Goal: Information Seeking & Learning: Check status

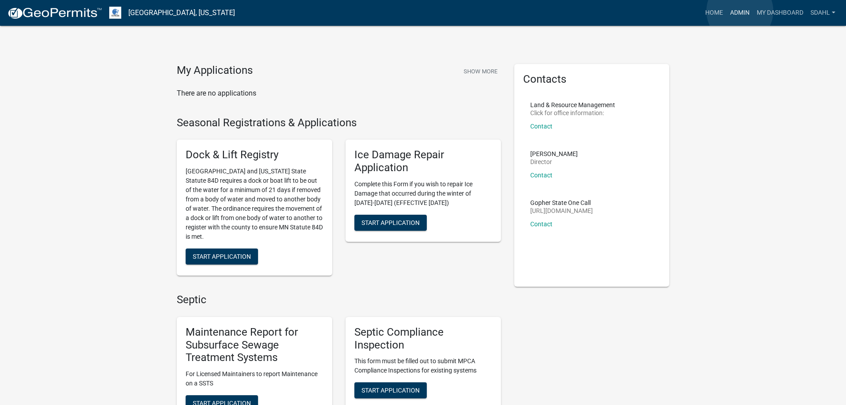
click at [740, 11] on link "Admin" at bounding box center [740, 12] width 27 height 17
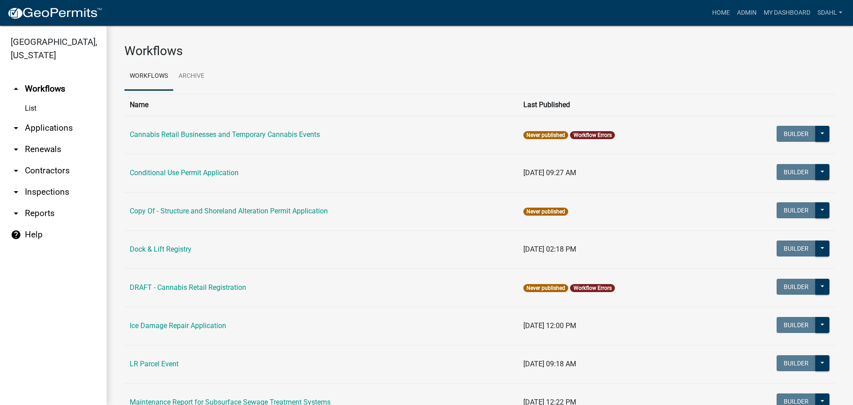
click at [63, 125] on link "arrow_drop_down Applications" at bounding box center [53, 127] width 107 height 21
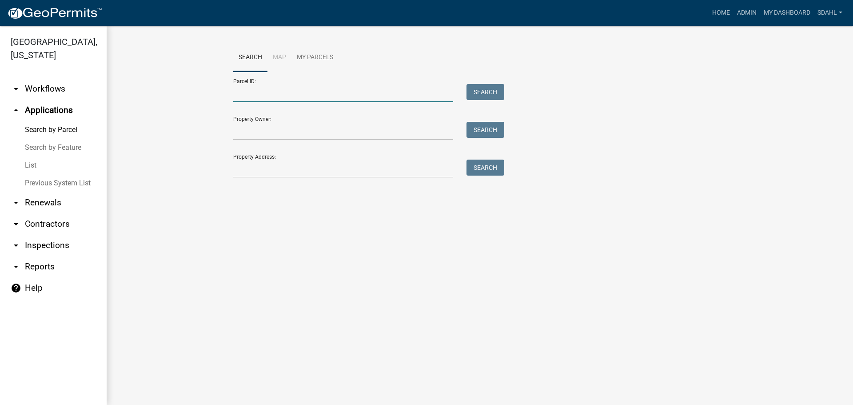
click at [279, 93] on input "Parcel ID:" at bounding box center [343, 93] width 220 height 18
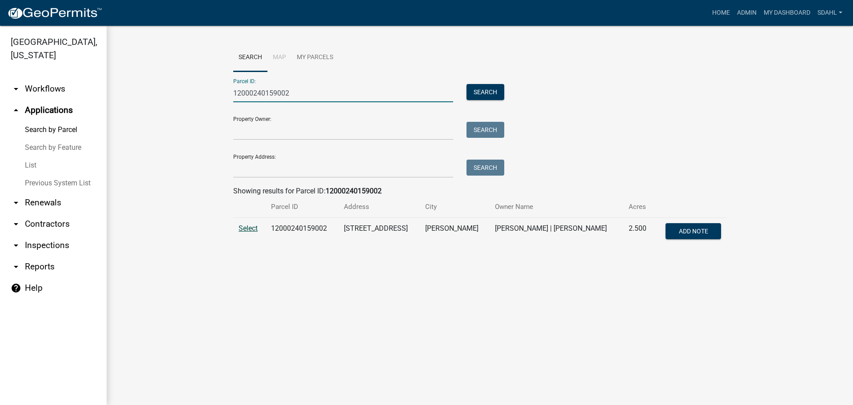
type input "12000240159002"
click at [246, 228] on span "Select" at bounding box center [248, 228] width 19 height 8
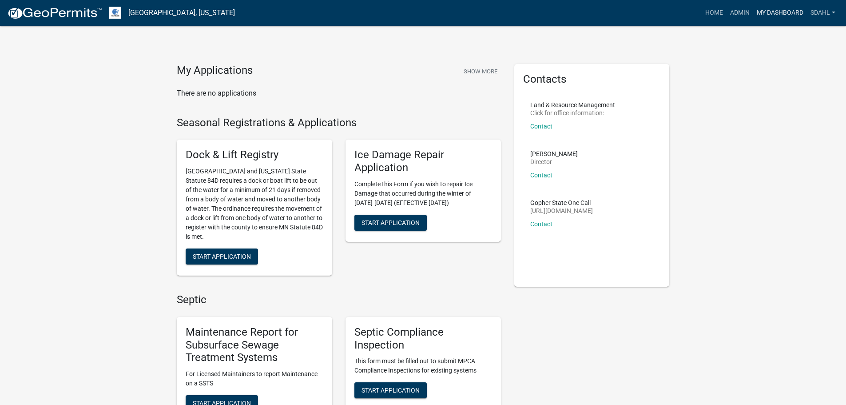
click at [783, 13] on link "My Dashboard" at bounding box center [780, 12] width 54 height 17
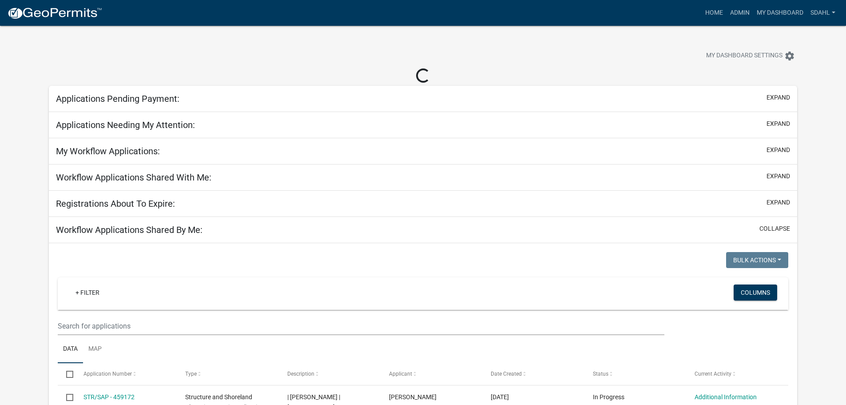
select select "3: 100"
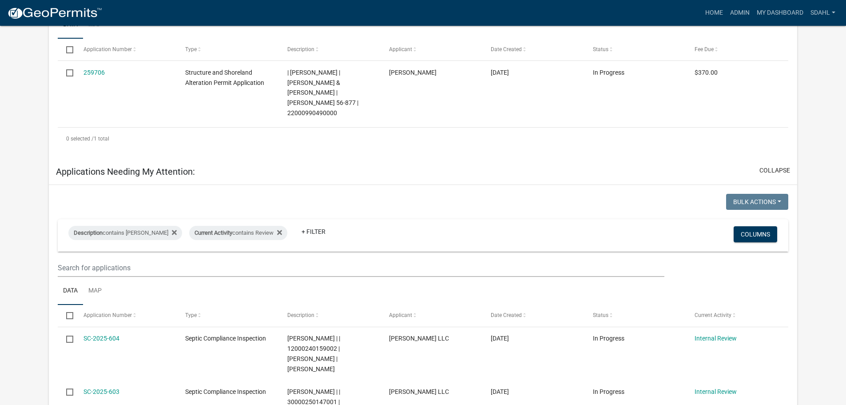
scroll to position [222, 0]
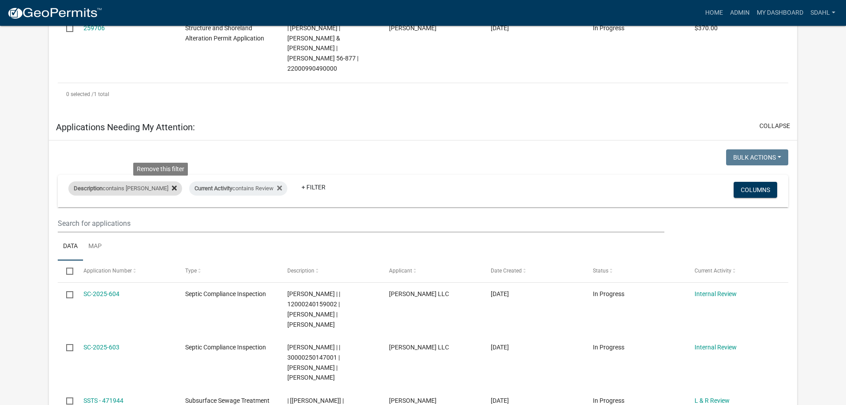
click at [172, 184] on icon at bounding box center [174, 187] width 5 height 7
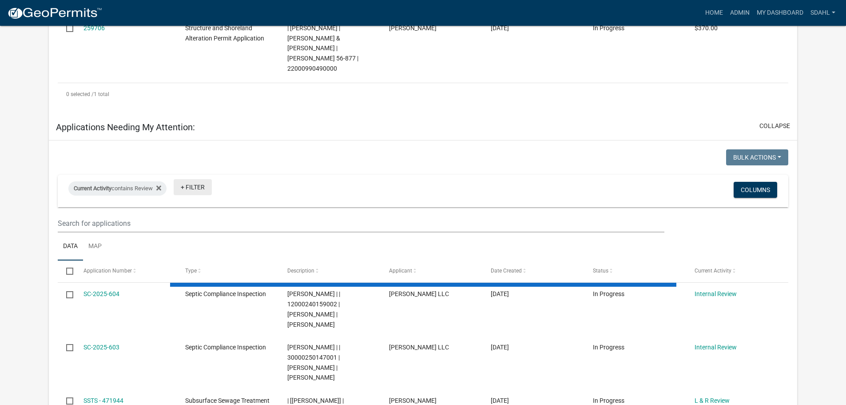
click at [203, 179] on link "+ Filter" at bounding box center [193, 187] width 38 height 16
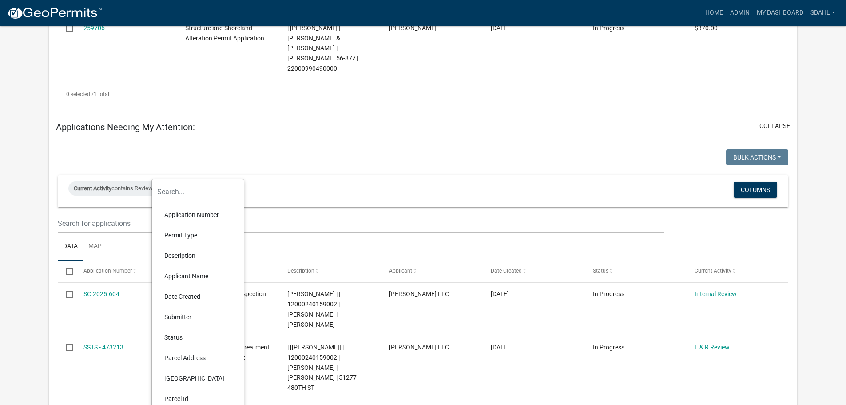
click at [186, 258] on li "Description" at bounding box center [197, 255] width 81 height 20
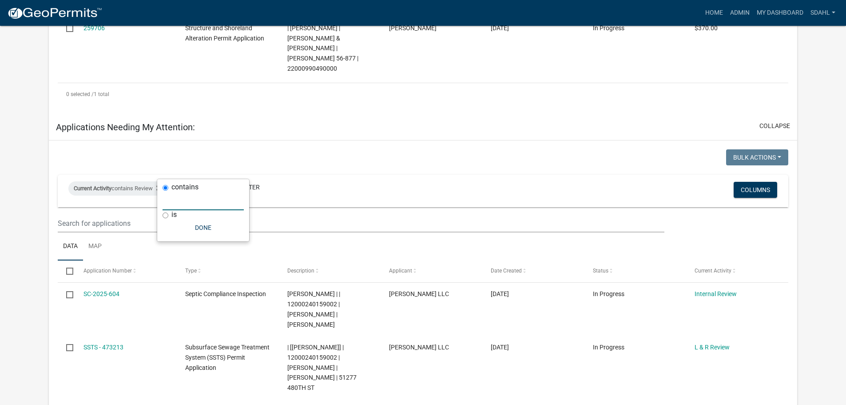
click at [202, 207] on input "text" at bounding box center [203, 201] width 81 height 18
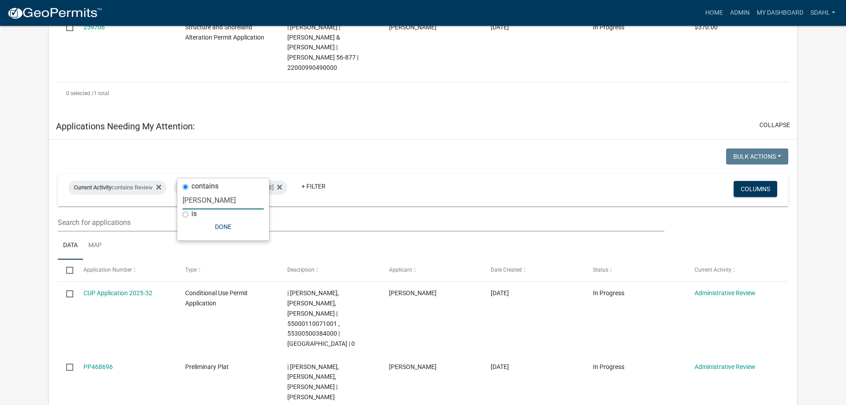
scroll to position [178, 0]
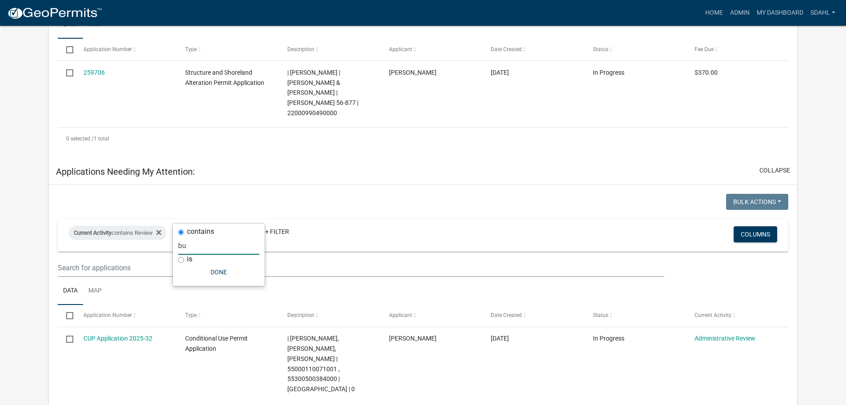
type input "b"
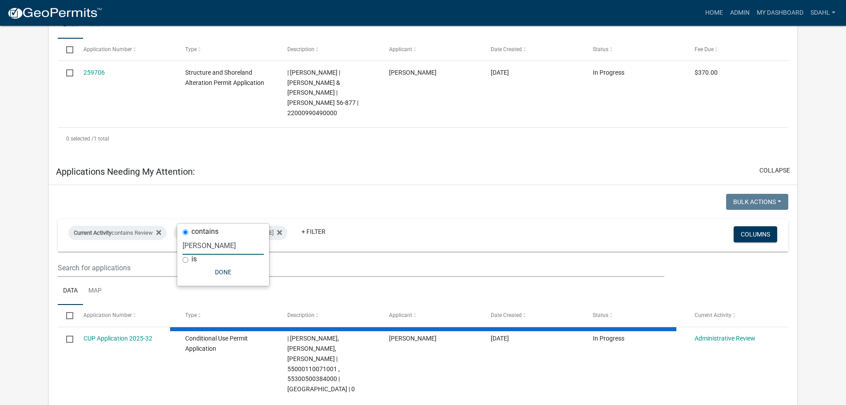
type input "Sheila D"
select select "3: 100"
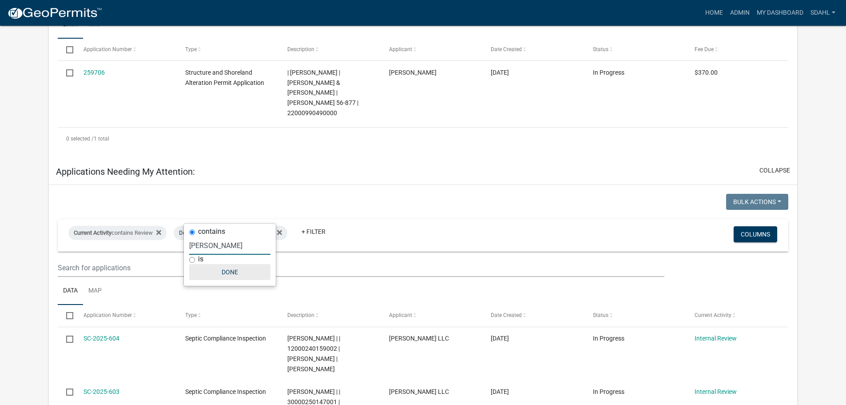
type input "Sheila Dahl"
click at [225, 270] on button "Done" at bounding box center [229, 272] width 81 height 16
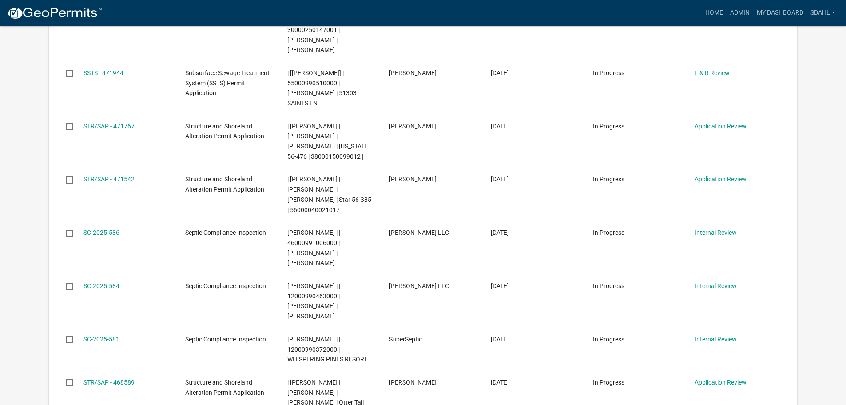
scroll to position [577, 0]
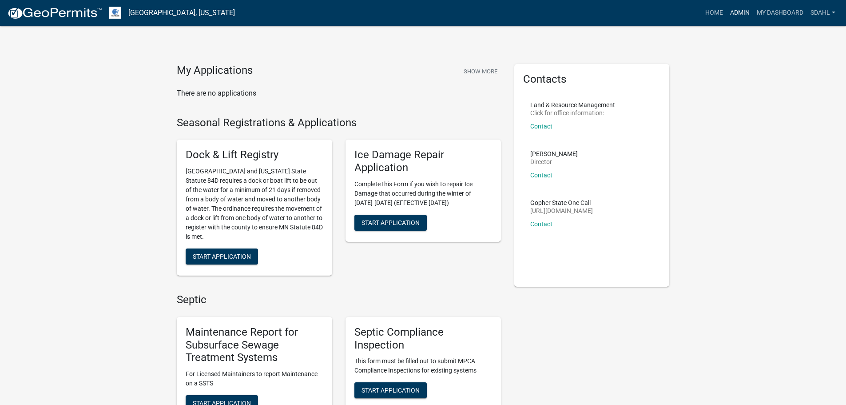
click at [738, 12] on link "Admin" at bounding box center [740, 12] width 27 height 17
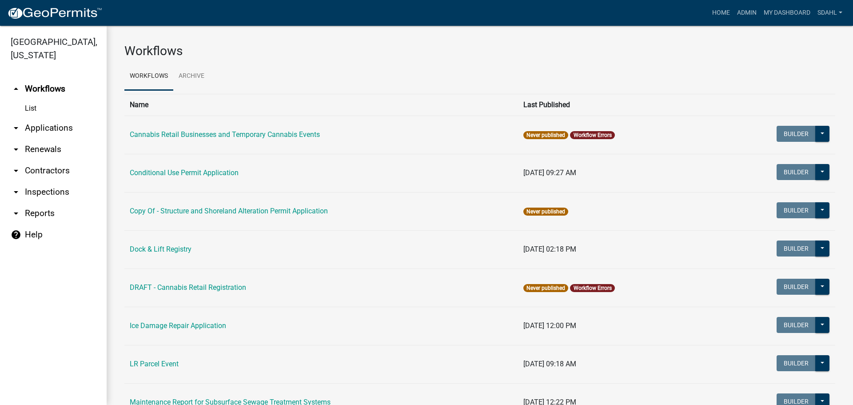
click at [53, 125] on link "arrow_drop_down Applications" at bounding box center [53, 127] width 107 height 21
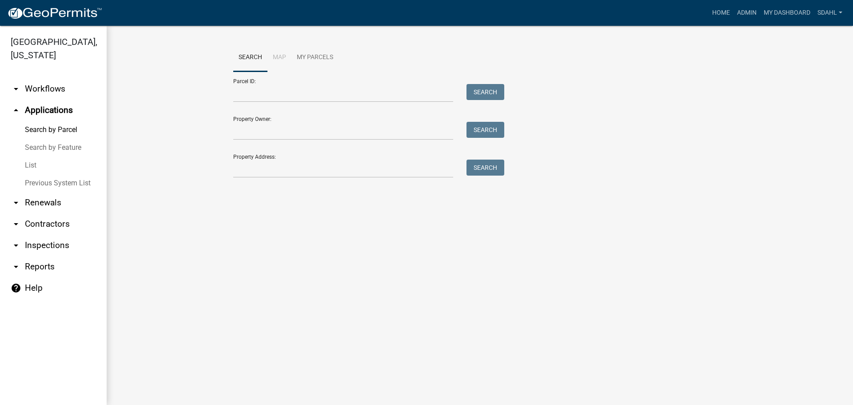
click at [52, 89] on link "arrow_drop_down Workflows" at bounding box center [53, 88] width 107 height 21
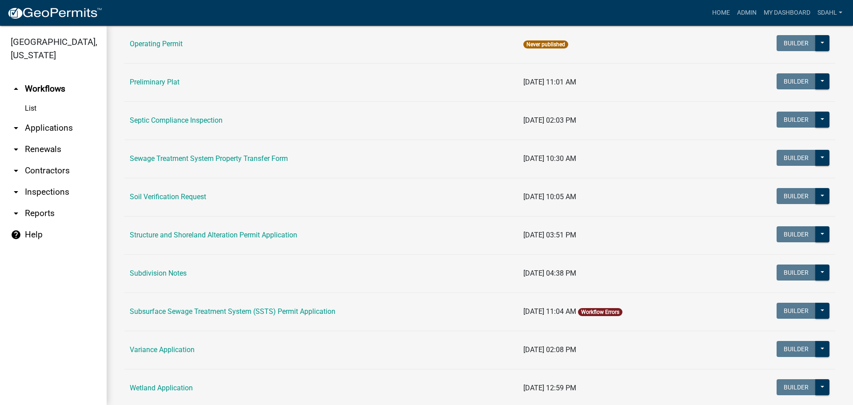
scroll to position [444, 0]
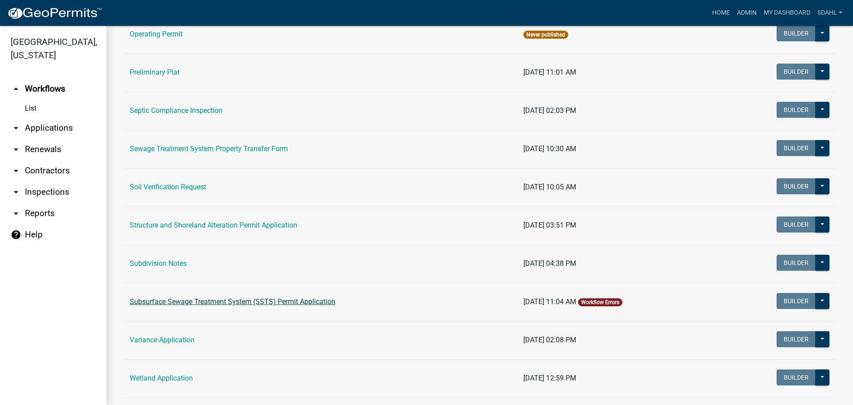
click at [263, 300] on link "Subsurface Sewage Treatment System (SSTS) Permit Application" at bounding box center [233, 301] width 206 height 8
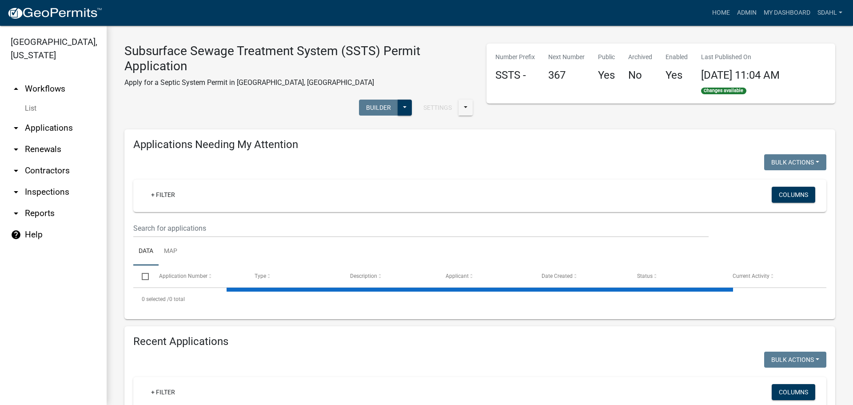
select select "1: 25"
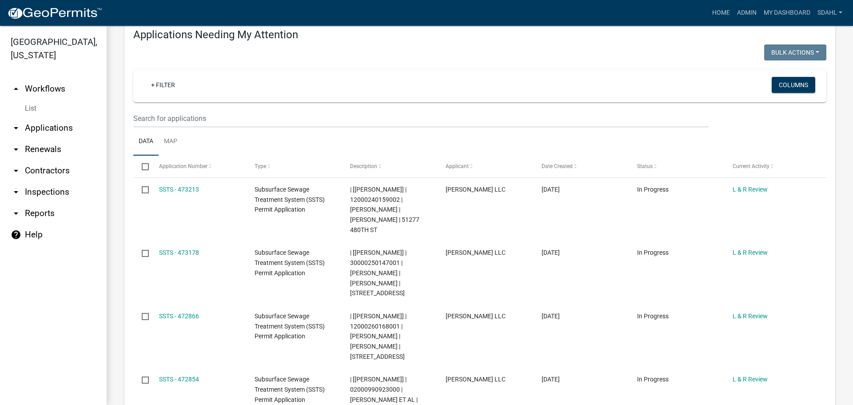
select select "3: 100"
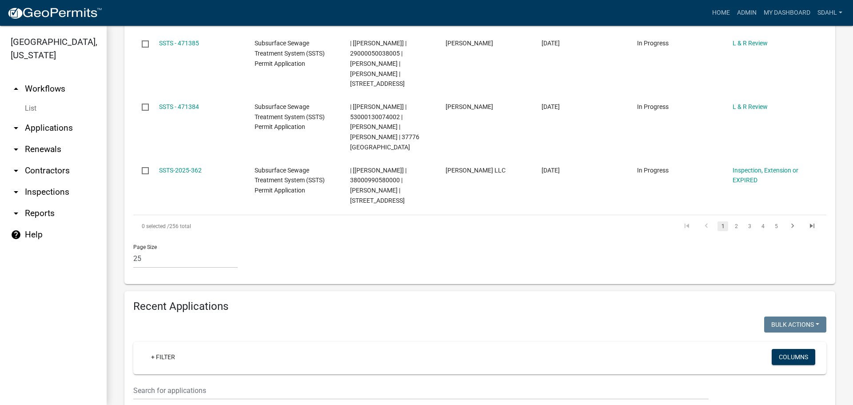
scroll to position [1599, 0]
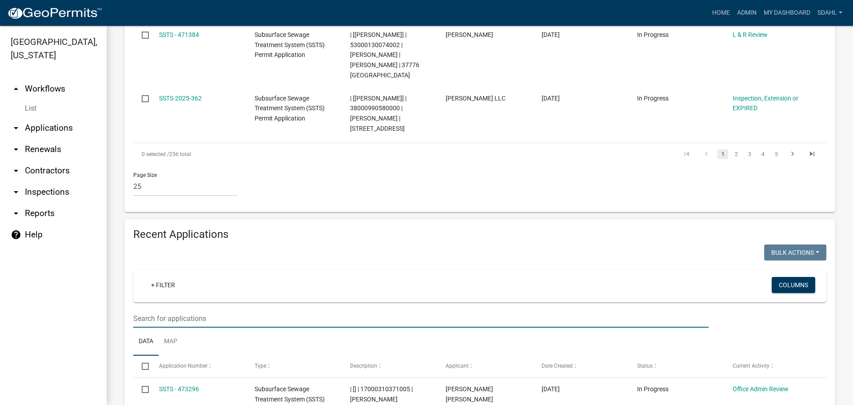
click at [201, 309] on input "text" at bounding box center [420, 318] width 575 height 18
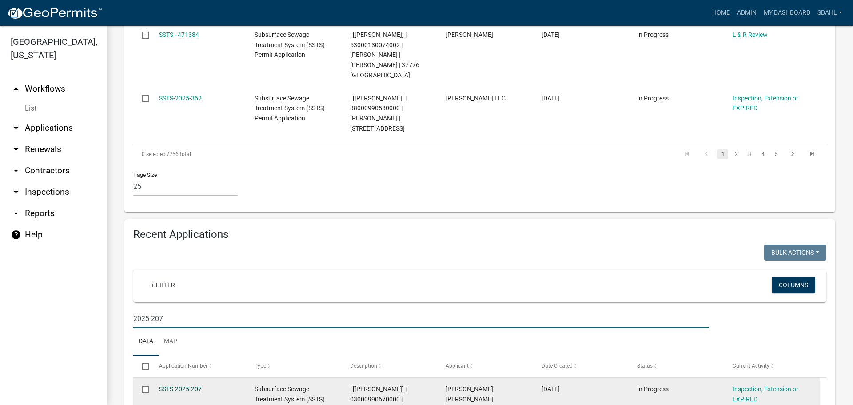
type input "2025-207"
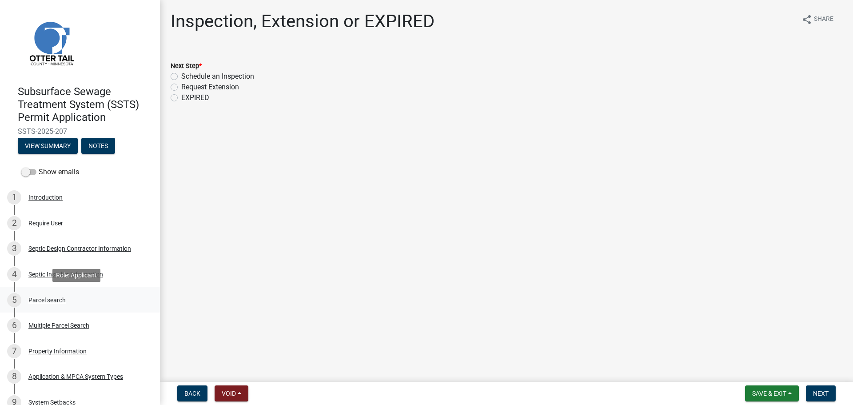
click at [53, 299] on div "Parcel search" at bounding box center [46, 300] width 37 height 6
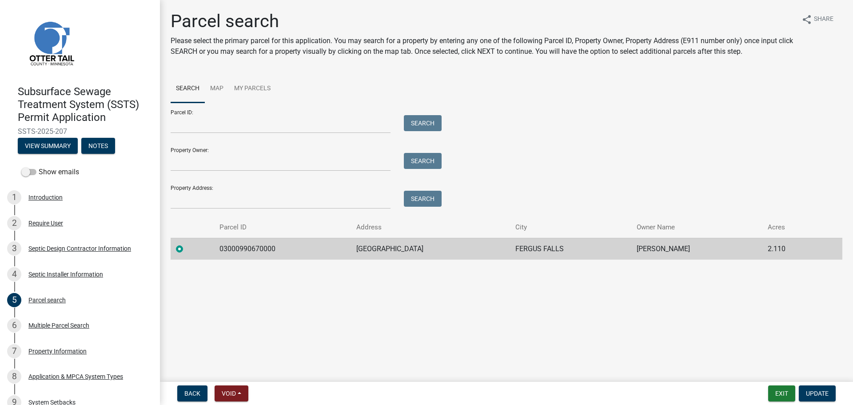
click at [244, 247] on td "03000990670000" at bounding box center [282, 249] width 136 height 22
drag, startPoint x: 214, startPoint y: 246, endPoint x: 684, endPoint y: 250, distance: 469.9
click at [684, 250] on tr "03000990670000 27346 RIVERSIDE [PERSON_NAME] FALLS [PERSON_NAME] 2.110" at bounding box center [507, 249] width 672 height 22
copy tr "03000990670000 27346 RIVERSIDE [PERSON_NAME] FALLS [PERSON_NAME]"
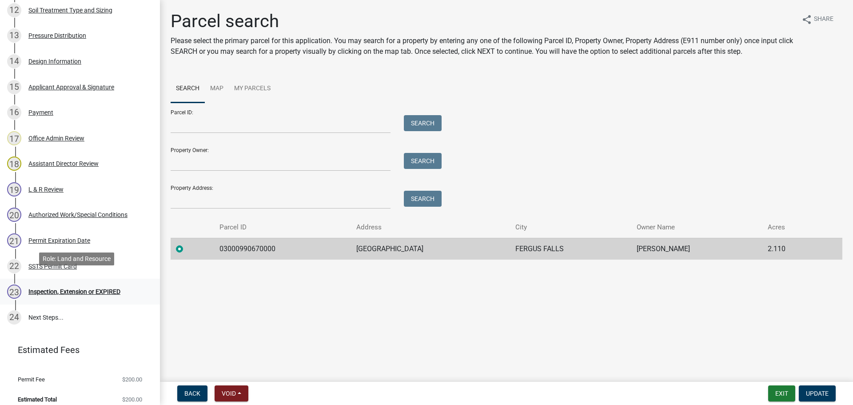
scroll to position [477, 0]
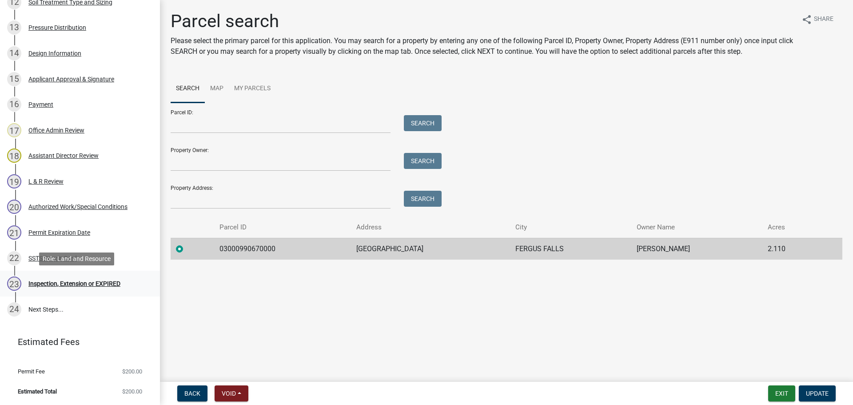
click at [78, 281] on div "Inspection, Extension or EXPIRED" at bounding box center [74, 283] width 92 height 6
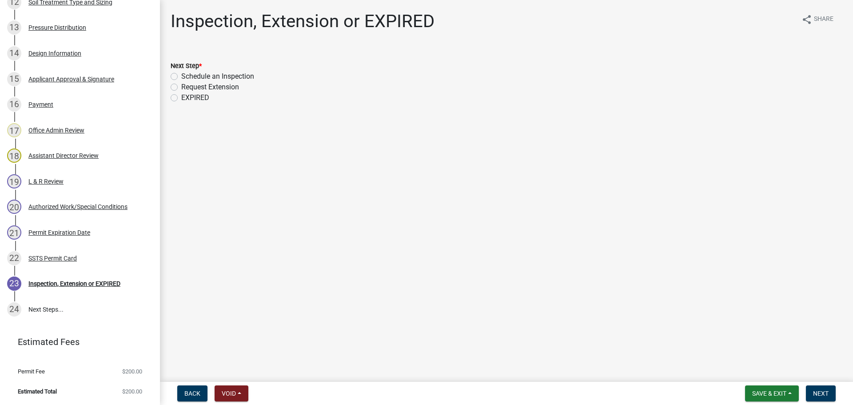
click at [200, 78] on label "Schedule an Inspection" at bounding box center [217, 76] width 73 height 11
click at [187, 77] on input "Schedule an Inspection" at bounding box center [184, 74] width 6 height 6
radio input "true"
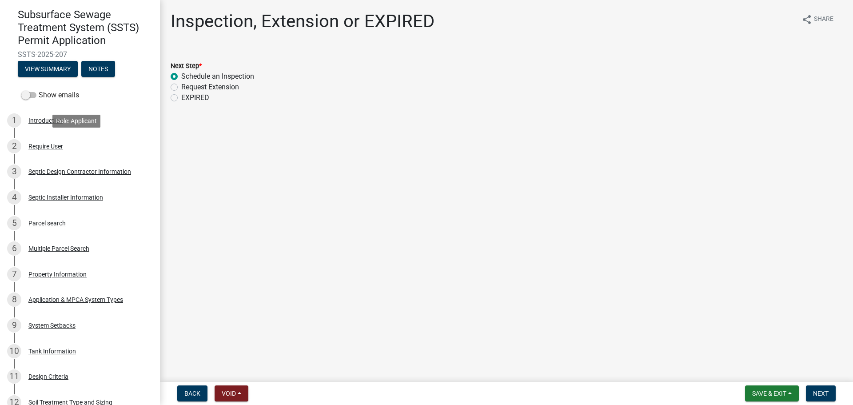
scroll to position [121, 0]
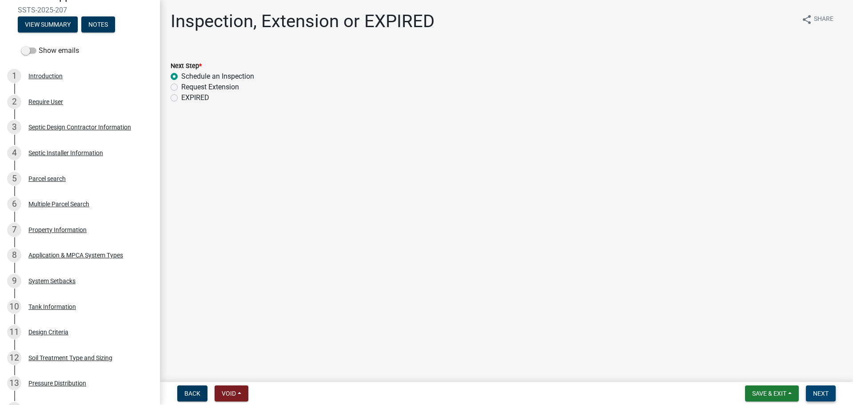
click at [817, 394] on span "Next" at bounding box center [821, 393] width 16 height 7
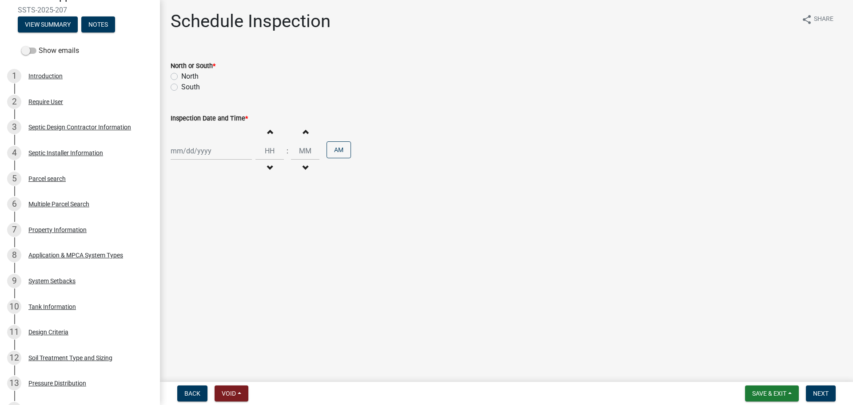
click at [181, 86] on label "South" at bounding box center [190, 87] width 19 height 11
click at [181, 86] on input "South" at bounding box center [184, 85] width 6 height 6
radio input "true"
select select "9"
select select "2025"
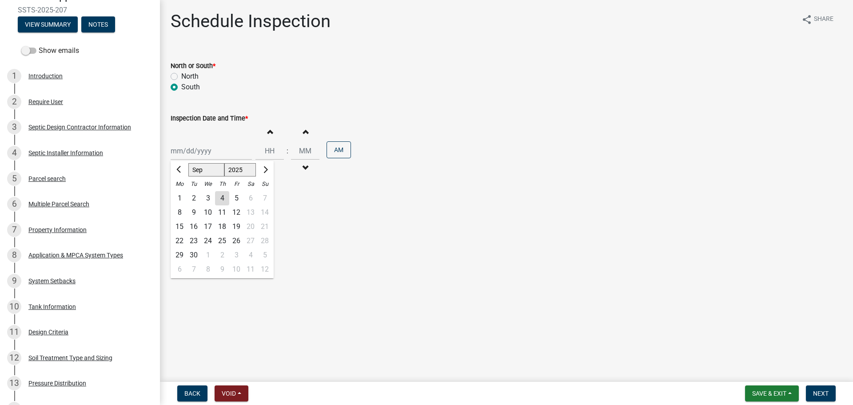
click at [192, 151] on div "[PERSON_NAME] Feb Mar Apr [PERSON_NAME][DATE] Oct Nov [DATE] 1526 1527 1528 152…" at bounding box center [211, 151] width 81 height 18
click at [236, 197] on div "5" at bounding box center [236, 198] width 14 height 14
type input "09/05/2025"
click at [267, 135] on button "Increment hours" at bounding box center [269, 131] width 19 height 16
type input "01"
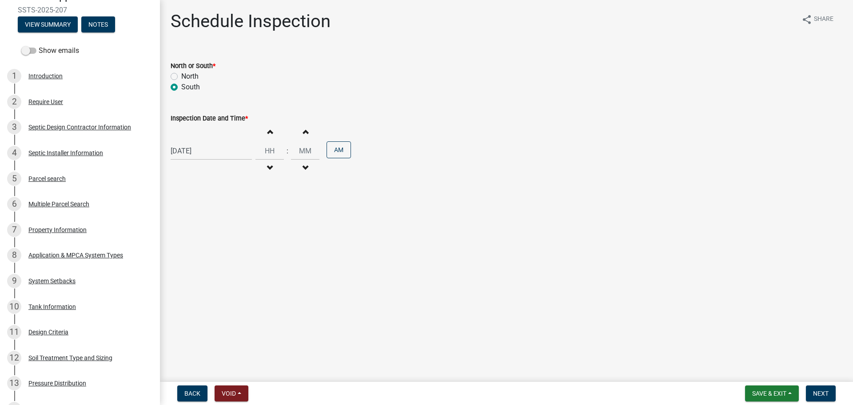
type input "00"
click at [269, 170] on button "Decrement hours" at bounding box center [269, 168] width 19 height 16
type input "10"
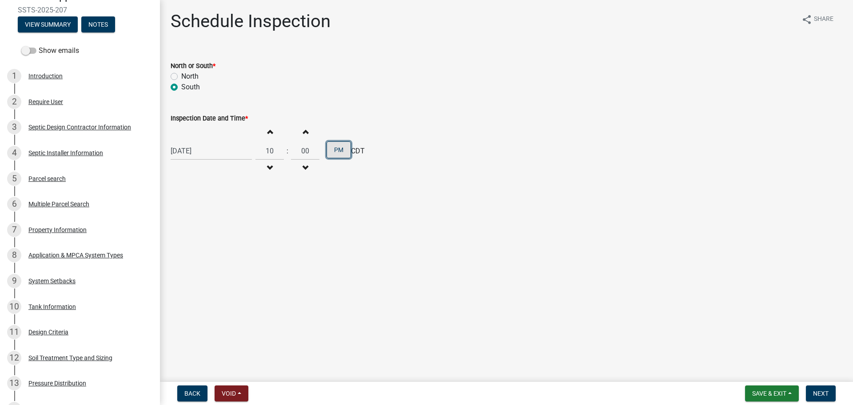
click at [337, 148] on button "PM" at bounding box center [338, 149] width 24 height 17
click at [818, 387] on button "Next" at bounding box center [821, 393] width 30 height 16
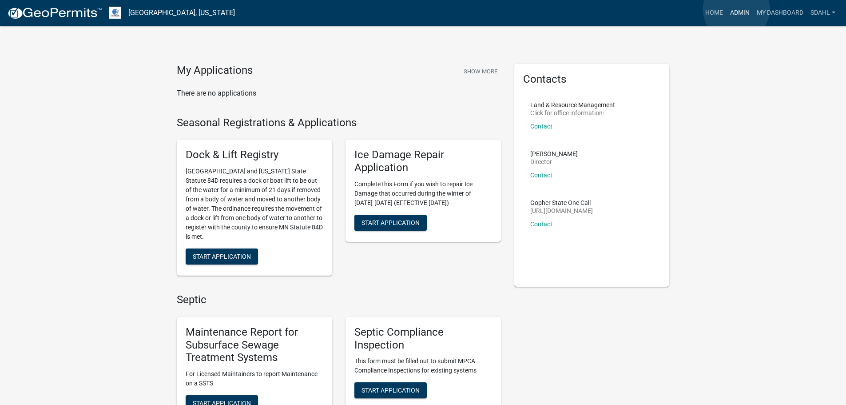
click at [736, 9] on link "Admin" at bounding box center [740, 12] width 27 height 17
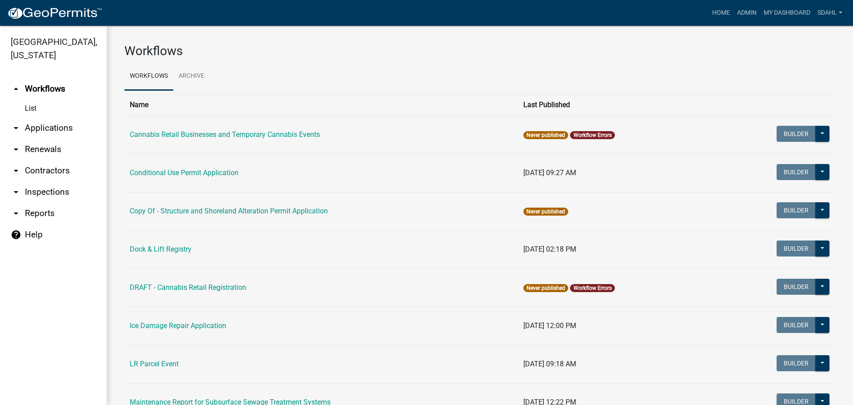
click at [66, 124] on link "arrow_drop_down Applications" at bounding box center [53, 127] width 107 height 21
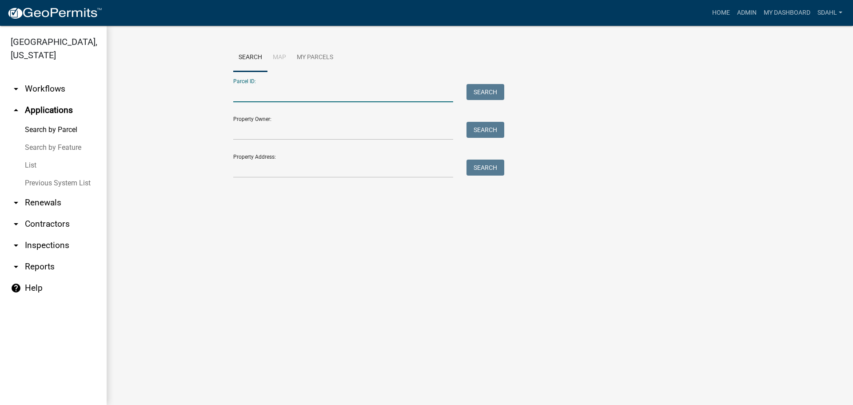
click at [358, 92] on input "Parcel ID:" at bounding box center [343, 93] width 220 height 18
paste input "12000240159002"
type input "12000240159002"
click at [483, 92] on button "Search" at bounding box center [485, 92] width 38 height 16
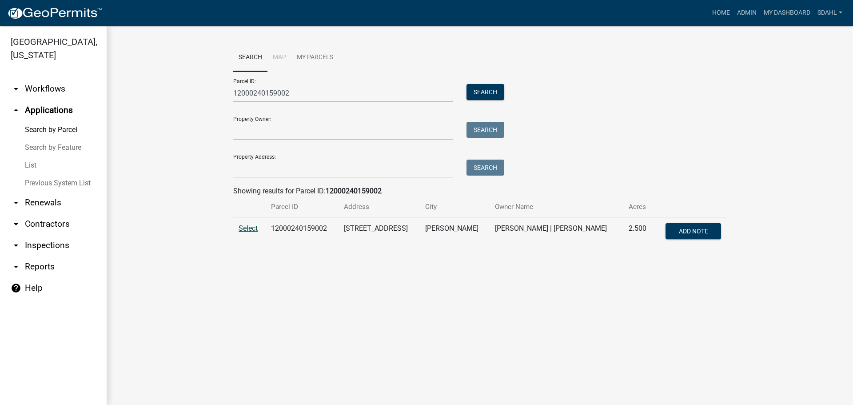
click at [245, 228] on span "Select" at bounding box center [248, 228] width 19 height 8
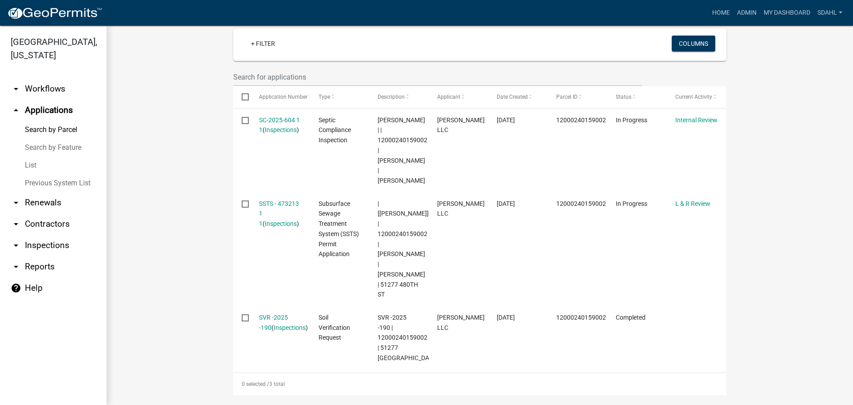
scroll to position [222, 0]
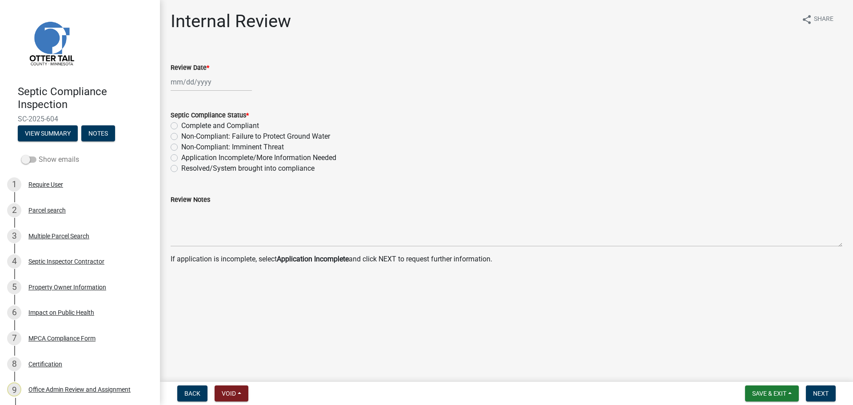
click at [48, 161] on label "Show emails" at bounding box center [50, 159] width 58 height 11
click at [39, 154] on input "Show emails" at bounding box center [39, 154] width 0 height 0
click at [58, 337] on div "MPCA Compliance Form" at bounding box center [61, 338] width 67 height 6
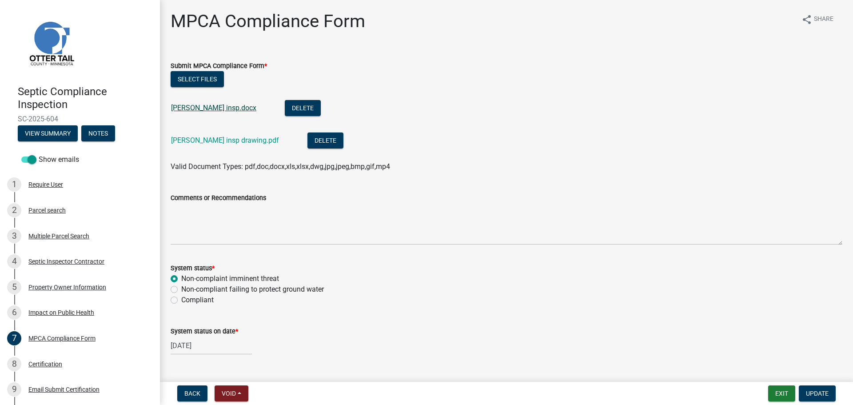
click at [206, 107] on link "Wientjes insp.docx" at bounding box center [213, 107] width 85 height 8
click at [195, 135] on div "Wientjes insp drawing.pdf" at bounding box center [232, 141] width 122 height 18
click at [217, 140] on link "Wientjes insp drawing.pdf" at bounding box center [225, 140] width 108 height 8
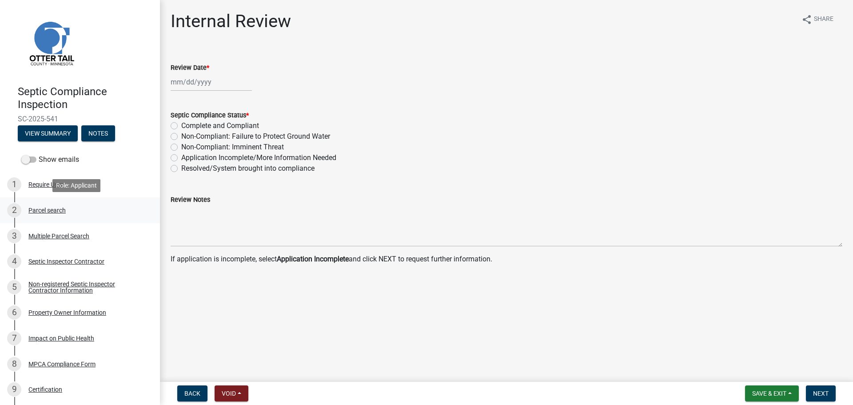
click at [56, 207] on div "Parcel search" at bounding box center [46, 210] width 37 height 6
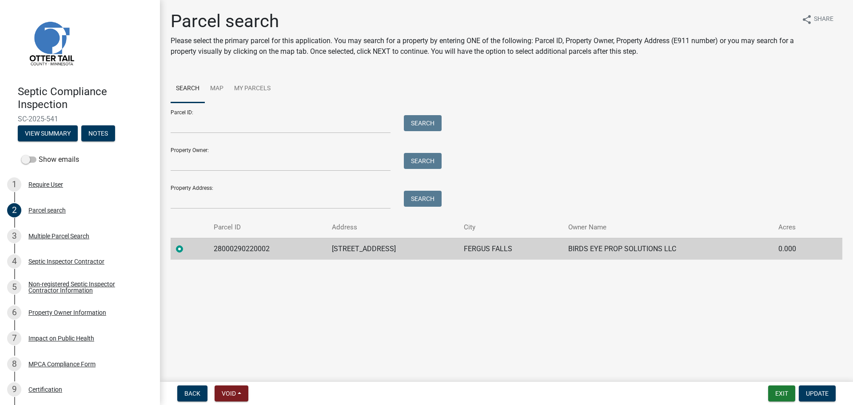
click at [247, 251] on td "28000290220002" at bounding box center [267, 249] width 118 height 22
copy td "28000290220002"
click at [518, 179] on div "Parcel ID: Search Property Owner: Search Property Address: Search" at bounding box center [507, 156] width 672 height 106
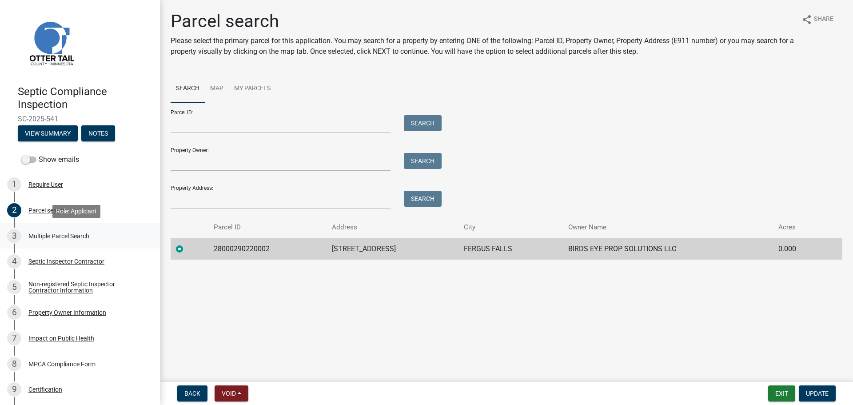
click at [61, 237] on div "Multiple Parcel Search" at bounding box center [58, 236] width 61 height 6
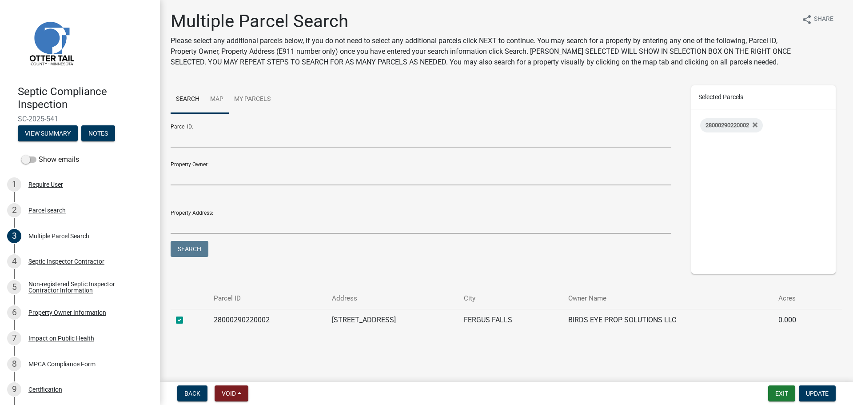
click at [213, 100] on link "Map" at bounding box center [217, 99] width 24 height 28
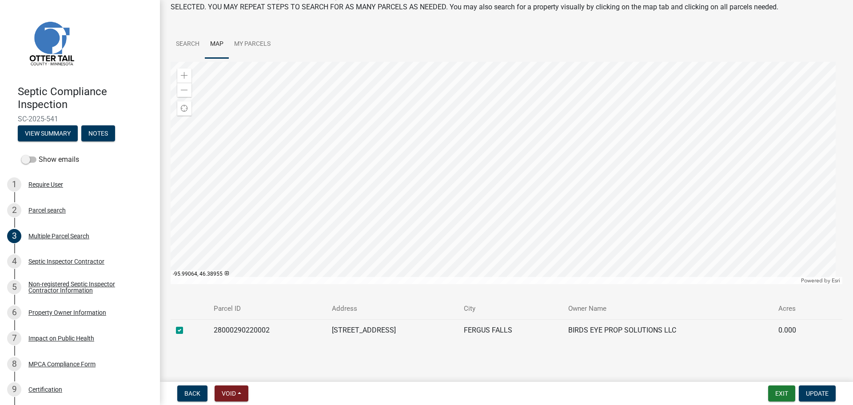
scroll to position [60, 0]
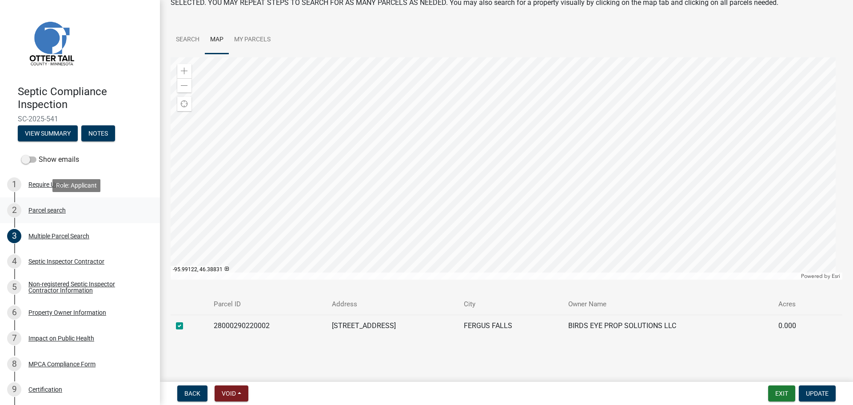
click at [44, 211] on div "Parcel search" at bounding box center [46, 210] width 37 height 6
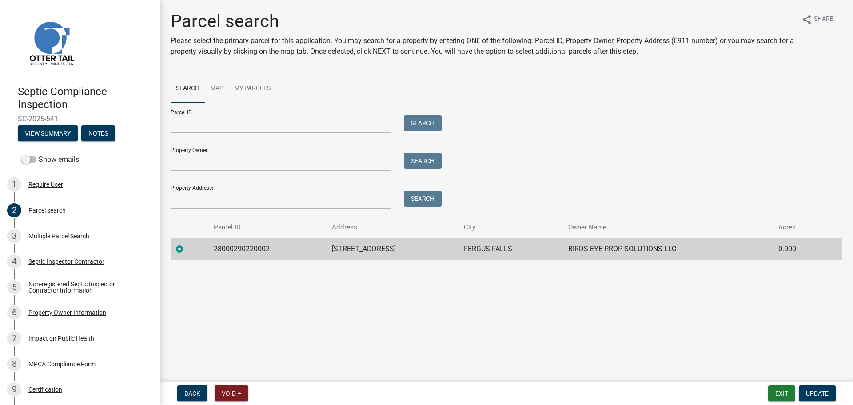
click at [249, 248] on td "28000290220002" at bounding box center [267, 249] width 118 height 22
copy td "28000290220002"
click at [43, 259] on div "Septic Inspector Contractor" at bounding box center [66, 261] width 76 height 6
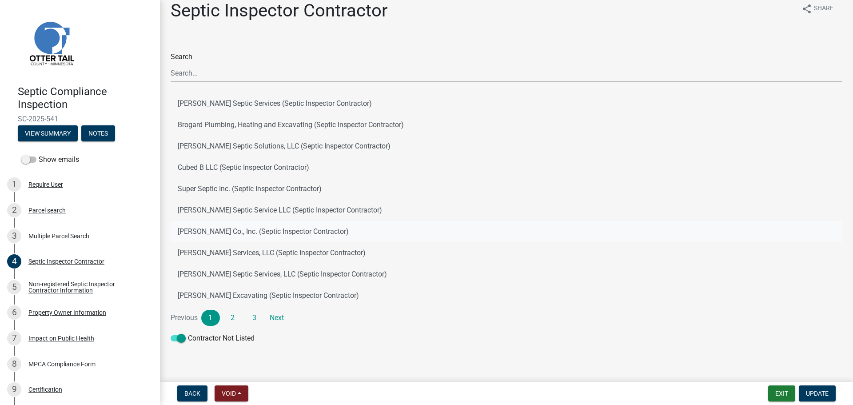
scroll to position [21, 0]
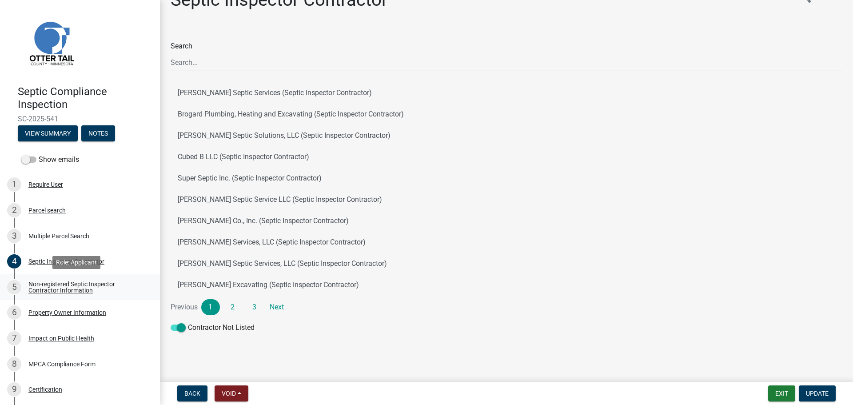
click at [61, 288] on div "Non-registered Septic Inspector Contractor Information" at bounding box center [86, 287] width 117 height 12
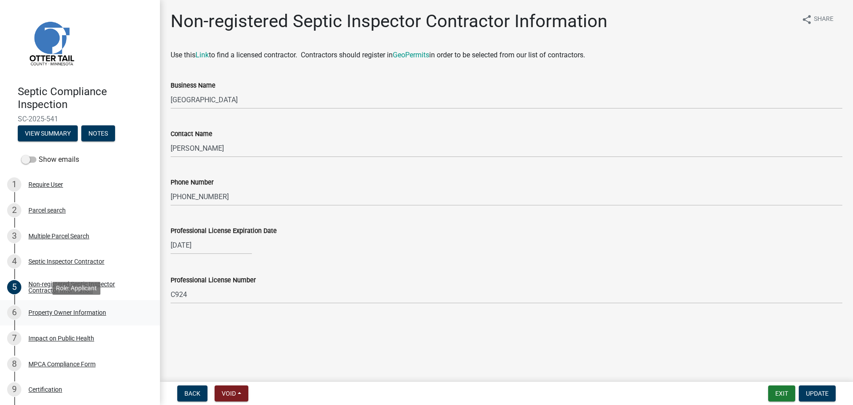
click at [56, 312] on div "Property Owner Information" at bounding box center [67, 312] width 78 height 6
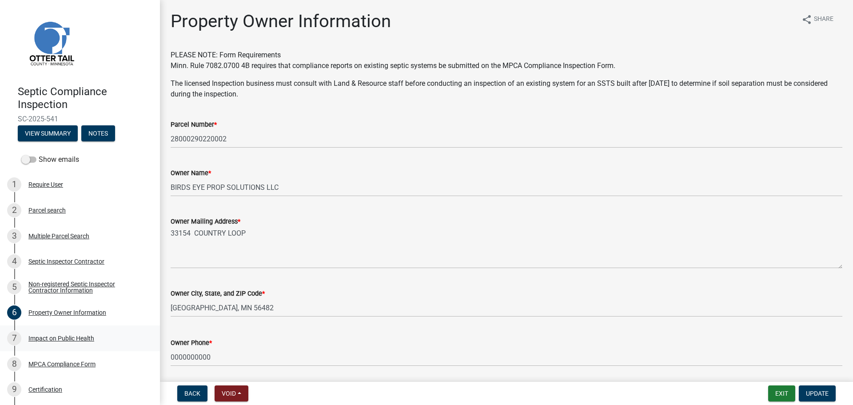
click at [52, 339] on div "Impact on Public Health" at bounding box center [61, 338] width 66 height 6
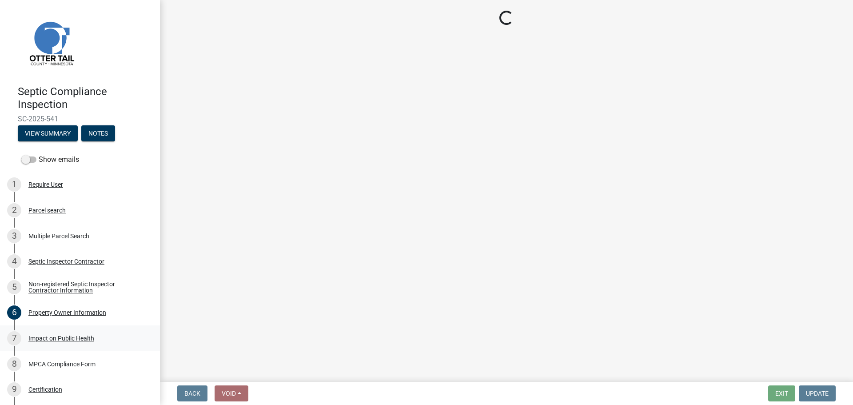
select select "1a7c86e4-cf6b-41f6-afe3-3c9098e6f82c"
select select "417b4922-34f7-470e-ae36-20524b37a687"
select select "78780ce8-5bbe-4cd5-bcf8-0d512ea88807"
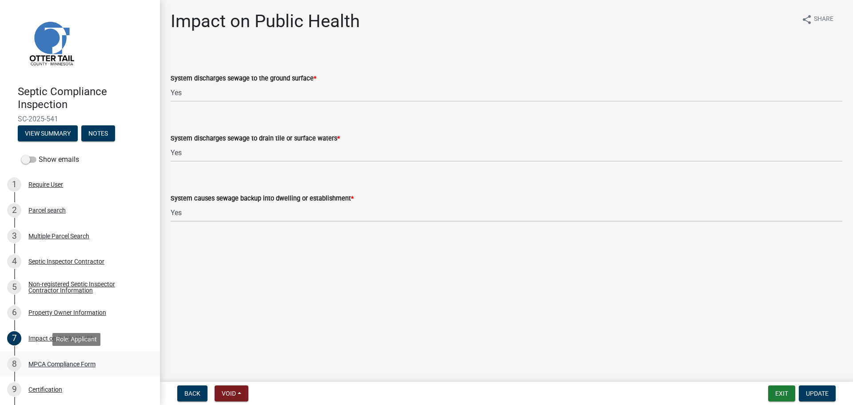
click at [71, 364] on div "MPCA Compliance Form" at bounding box center [61, 364] width 67 height 6
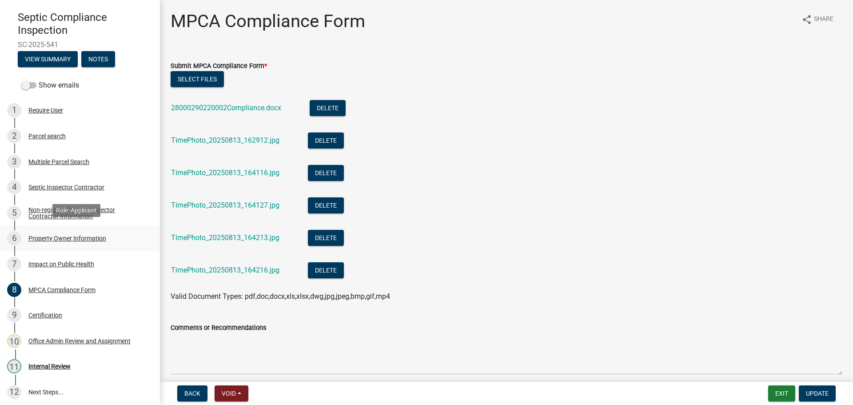
scroll to position [78, 0]
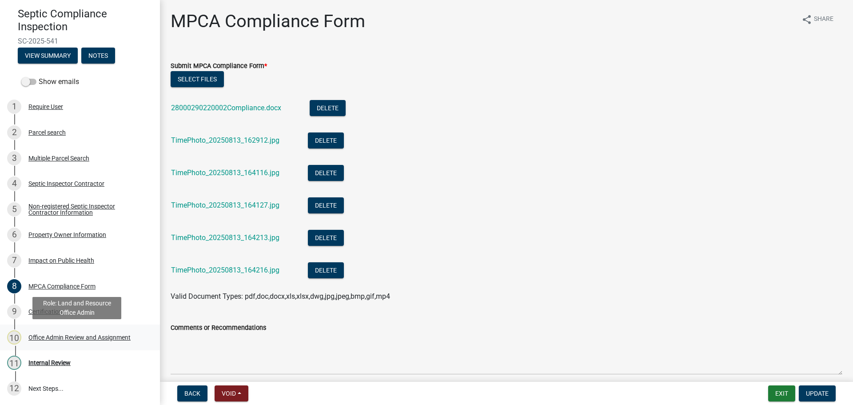
click at [56, 338] on div "Office Admin Review and Assignment" at bounding box center [79, 337] width 102 height 6
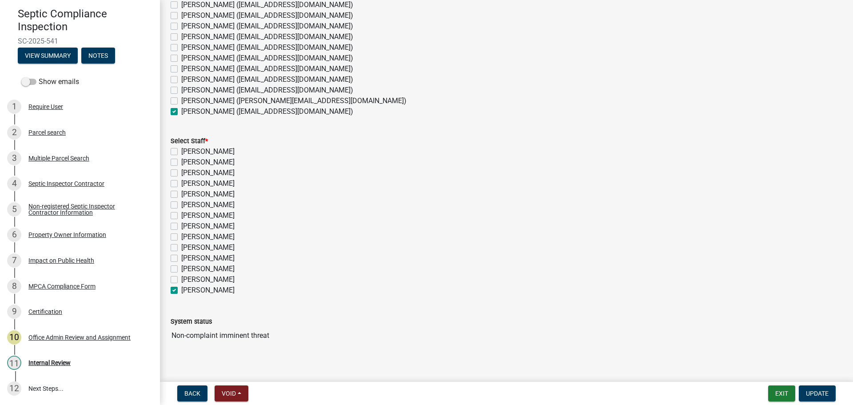
scroll to position [111, 0]
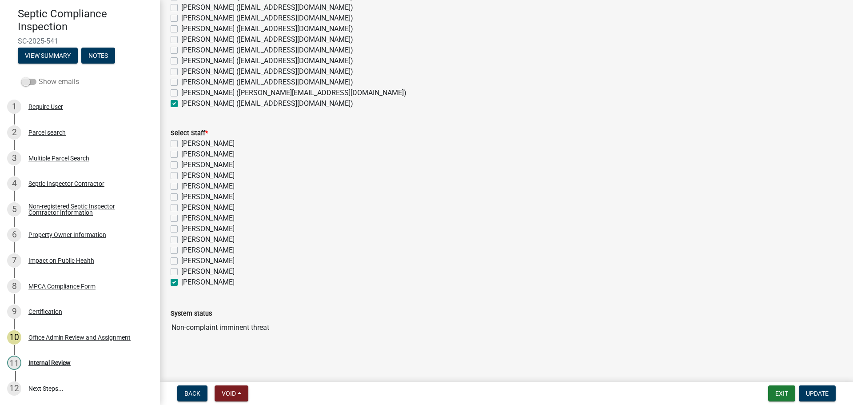
click at [29, 80] on span at bounding box center [28, 82] width 15 height 6
click at [39, 76] on input "Show emails" at bounding box center [39, 76] width 0 height 0
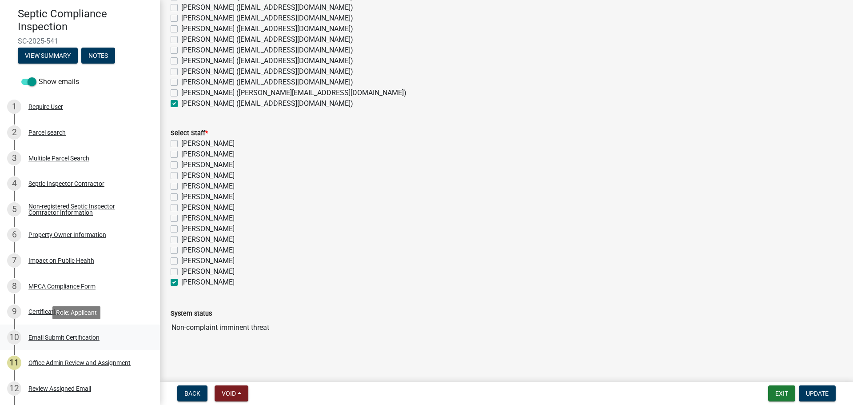
click at [53, 338] on div "Email Submit Certification" at bounding box center [63, 337] width 71 height 6
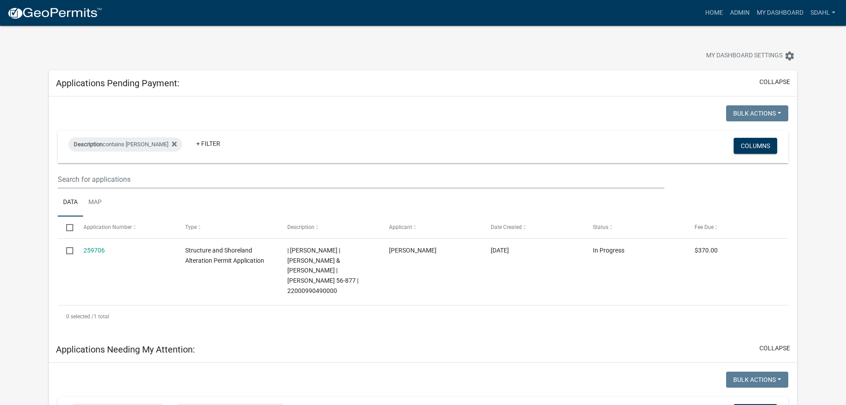
select select "3: 100"
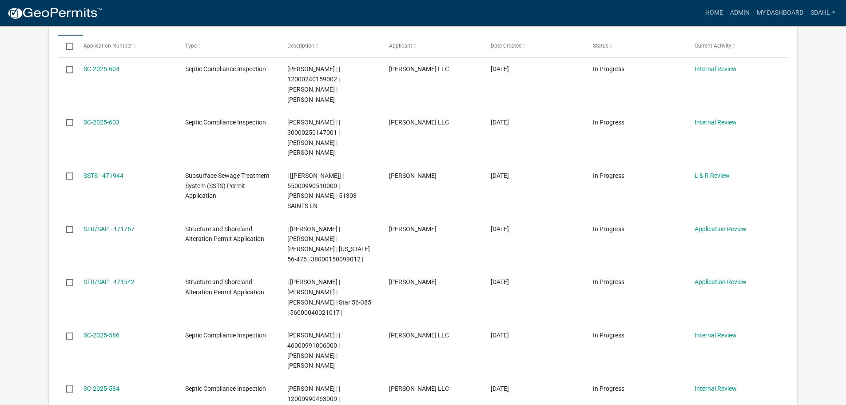
scroll to position [400, 0]
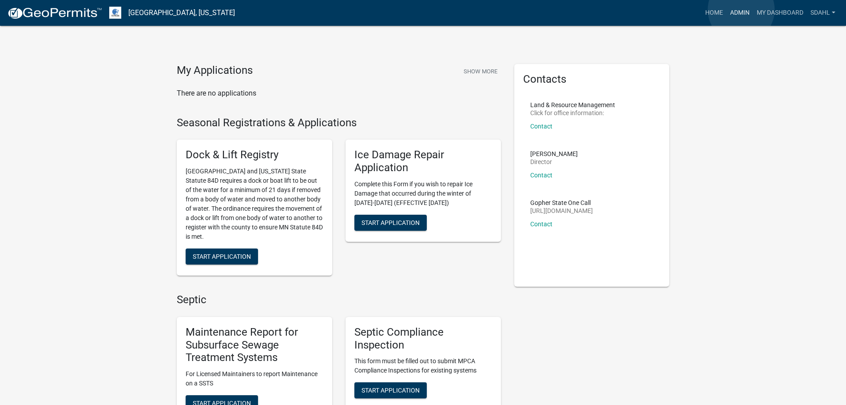
drag, startPoint x: 741, startPoint y: 10, endPoint x: 672, endPoint y: 48, distance: 78.9
click at [740, 11] on link "Admin" at bounding box center [740, 12] width 27 height 17
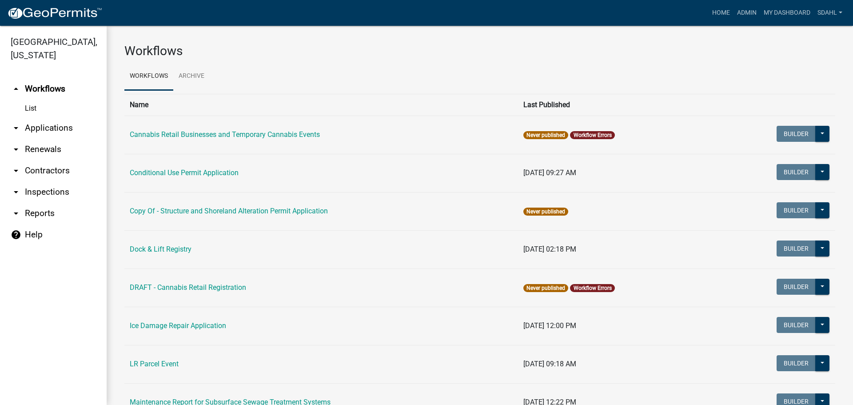
click at [39, 132] on link "arrow_drop_down Applications" at bounding box center [53, 127] width 107 height 21
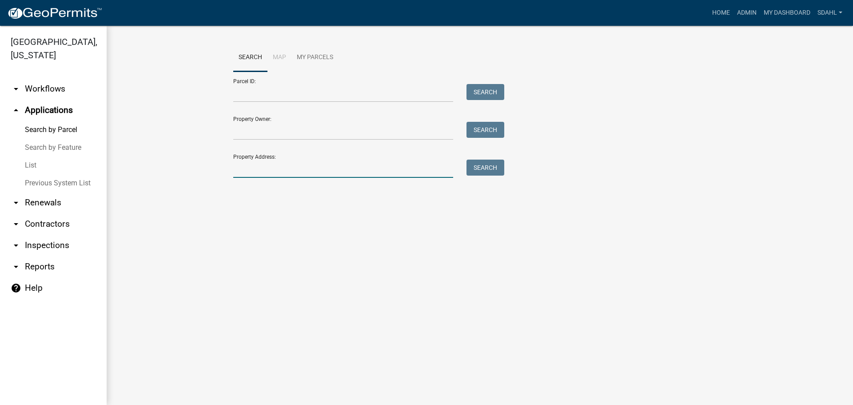
click at [267, 165] on input "Property Address:" at bounding box center [343, 168] width 220 height 18
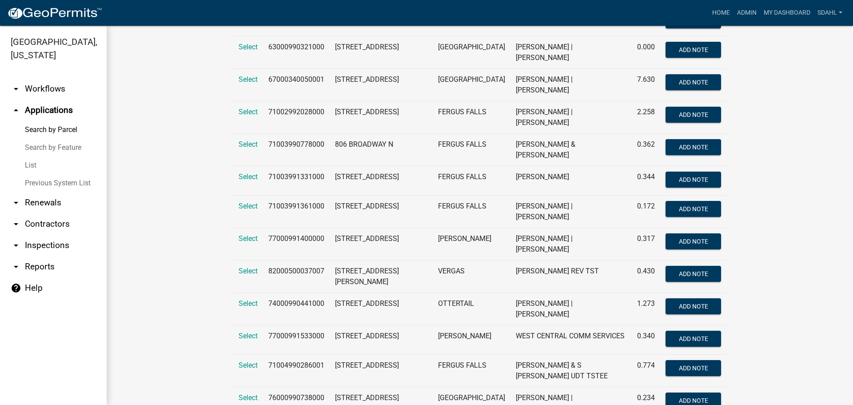
scroll to position [266, 0]
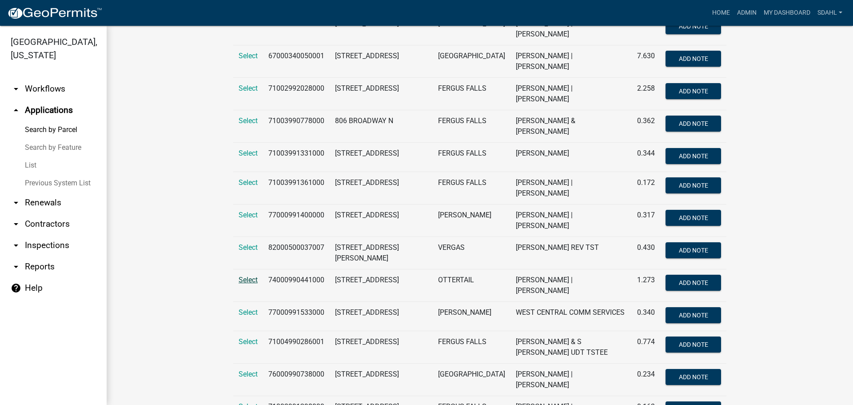
type input "806"
click at [244, 275] on span "Select" at bounding box center [248, 279] width 19 height 8
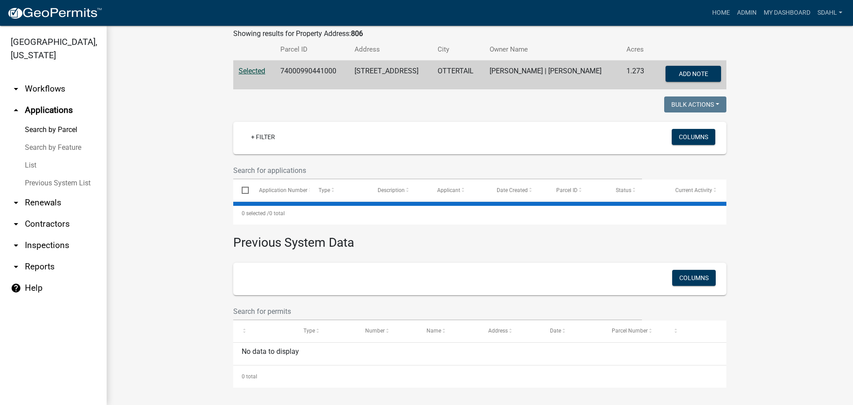
scroll to position [0, 0]
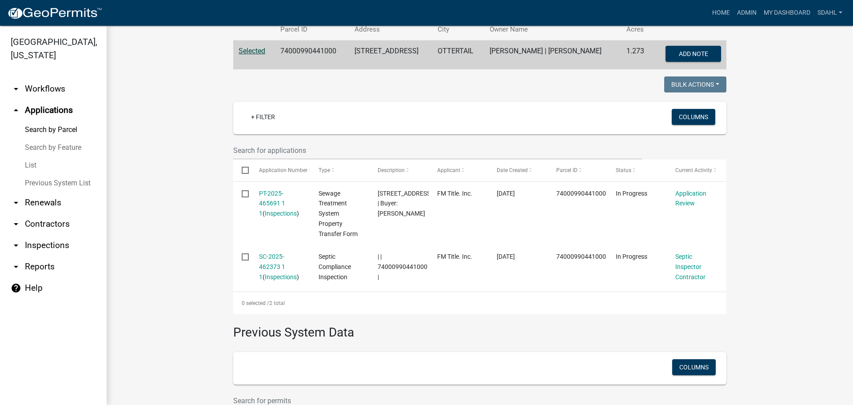
scroll to position [178, 0]
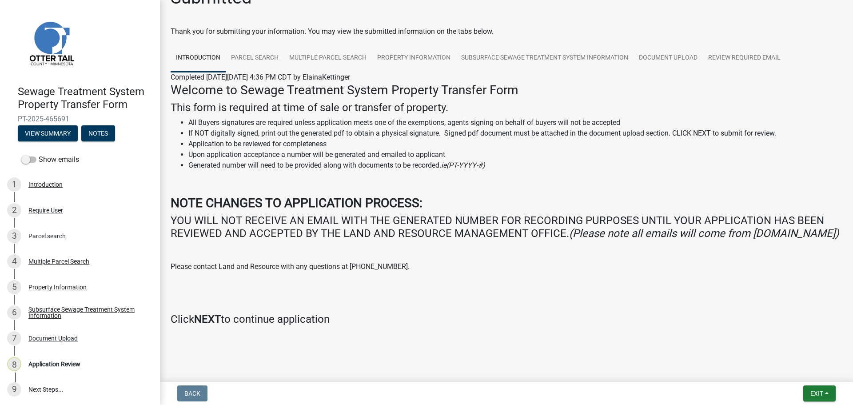
scroll to position [36, 0]
click at [259, 44] on link "Parcel search" at bounding box center [255, 58] width 58 height 28
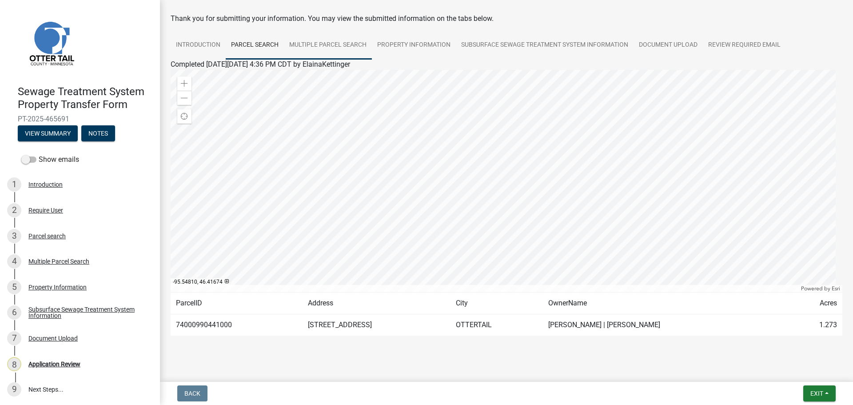
click at [337, 45] on link "Multiple Parcel Search" at bounding box center [328, 45] width 88 height 28
click at [415, 48] on link "Property Information" at bounding box center [414, 45] width 84 height 28
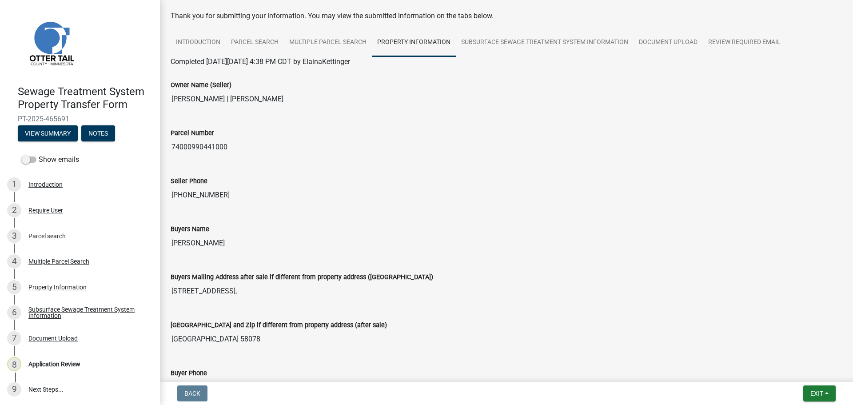
scroll to position [0, 0]
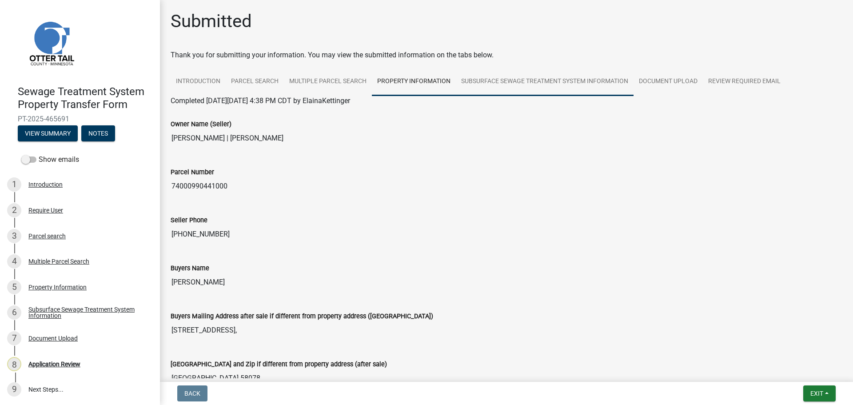
click at [525, 78] on link "Subsurface Sewage Treatment System Information" at bounding box center [545, 82] width 178 height 28
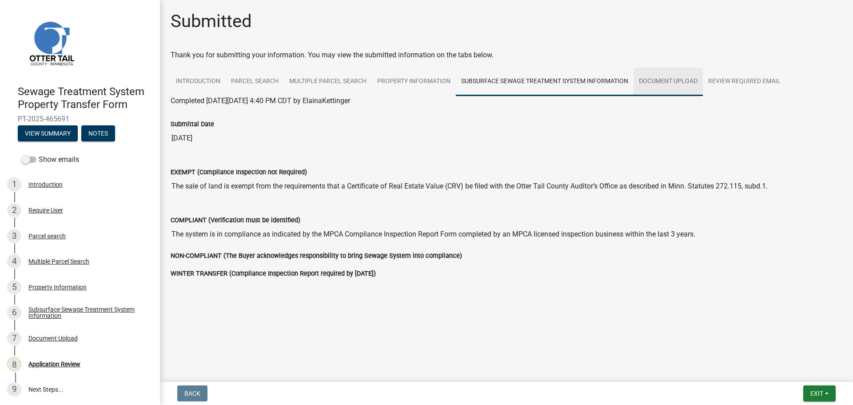
click at [665, 80] on link "Document Upload" at bounding box center [667, 82] width 69 height 28
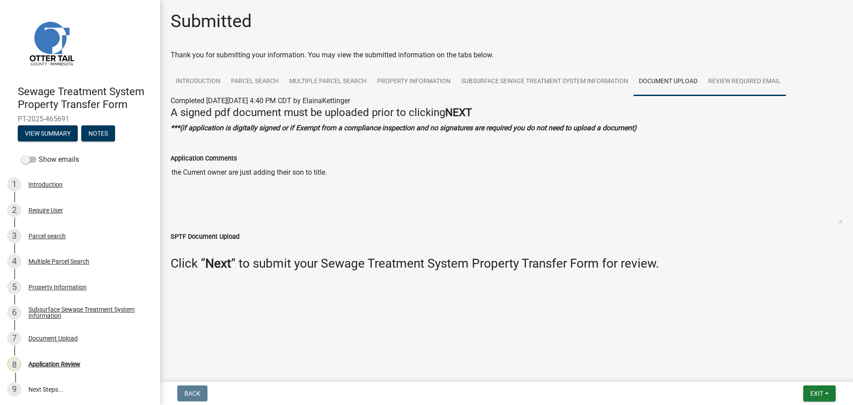
click at [738, 83] on link "Review Required Email" at bounding box center [744, 82] width 83 height 28
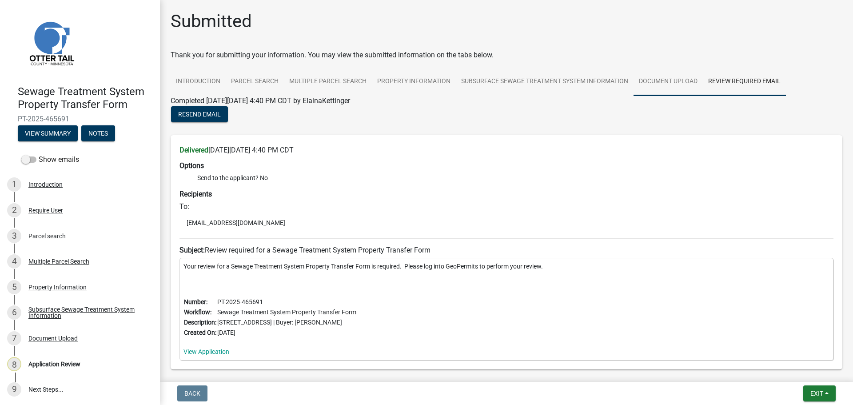
click at [665, 83] on link "Document Upload" at bounding box center [667, 82] width 69 height 28
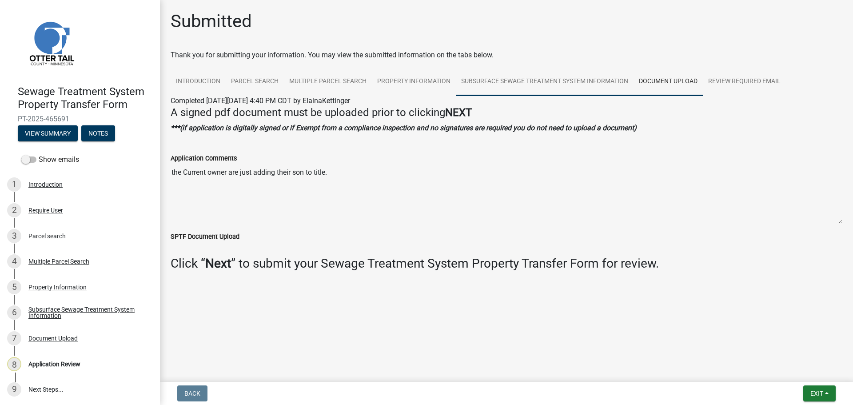
click at [540, 84] on link "Subsurface Sewage Treatment System Information" at bounding box center [545, 82] width 178 height 28
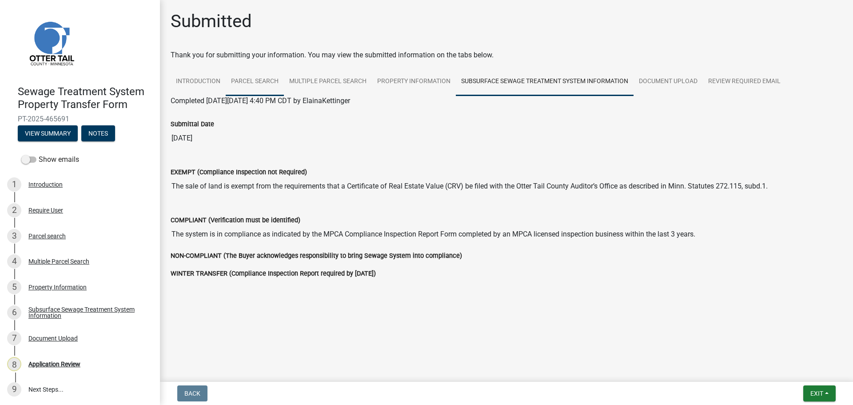
click at [263, 82] on link "Parcel search" at bounding box center [255, 82] width 58 height 28
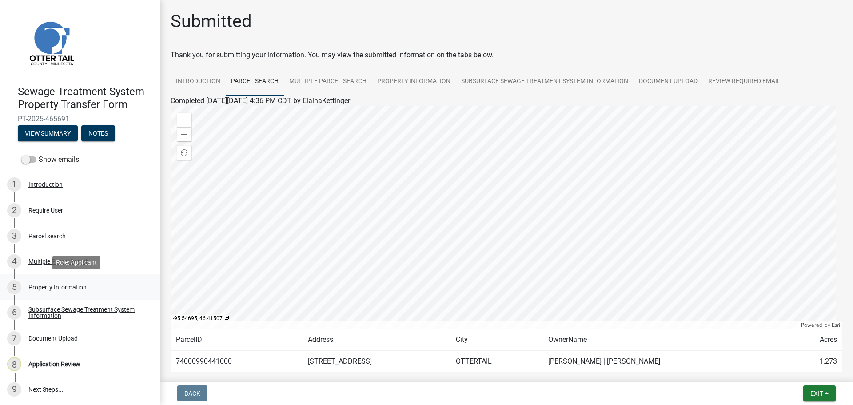
scroll to position [1, 0]
click at [53, 162] on label "Show emails" at bounding box center [50, 158] width 58 height 11
click at [39, 153] on input "Show emails" at bounding box center [39, 153] width 0 height 0
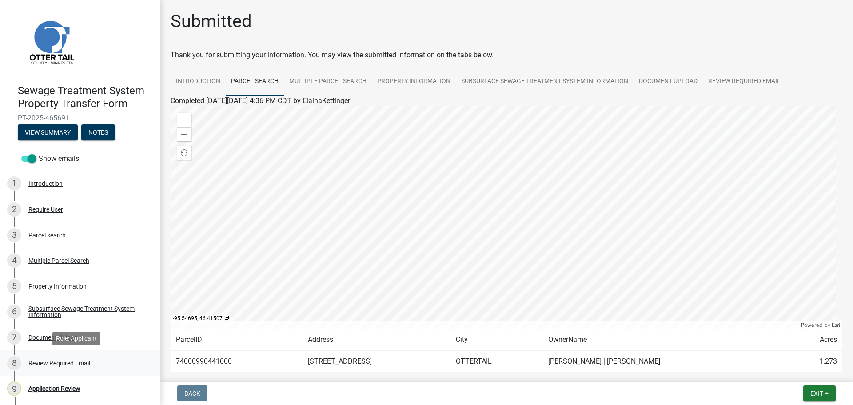
click at [62, 361] on div "Review Required Email" at bounding box center [59, 363] width 62 height 6
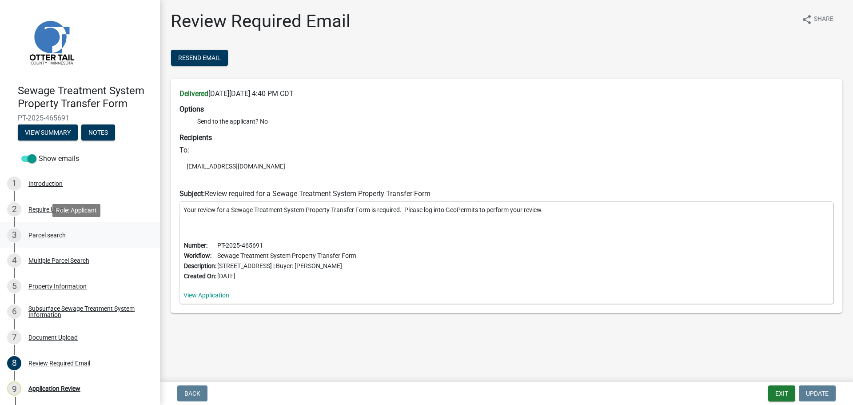
click at [49, 232] on div "Parcel search" at bounding box center [46, 235] width 37 height 6
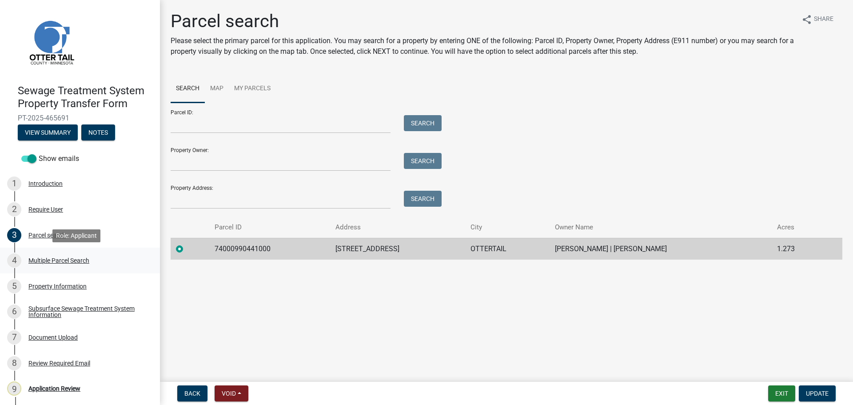
click at [49, 261] on div "Multiple Parcel Search" at bounding box center [58, 260] width 61 height 6
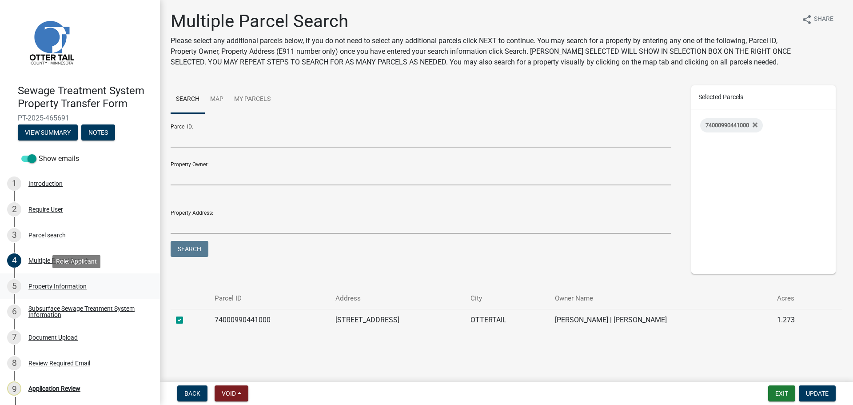
click at [50, 286] on div "Property Information" at bounding box center [57, 286] width 58 height 6
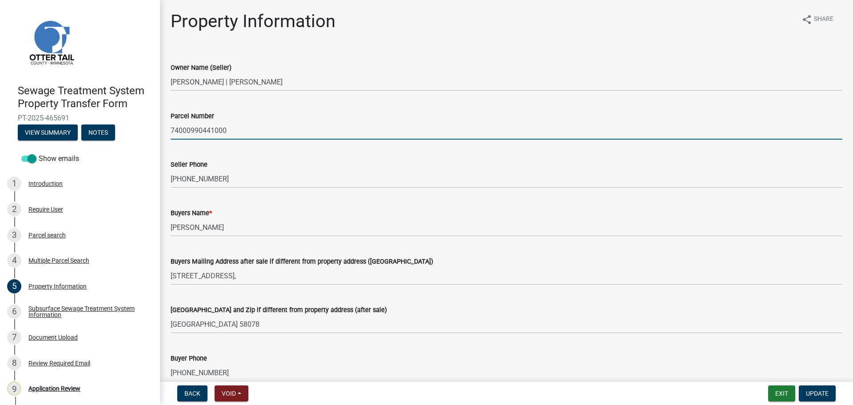
click at [204, 131] on input "74000990441000" at bounding box center [507, 130] width 672 height 18
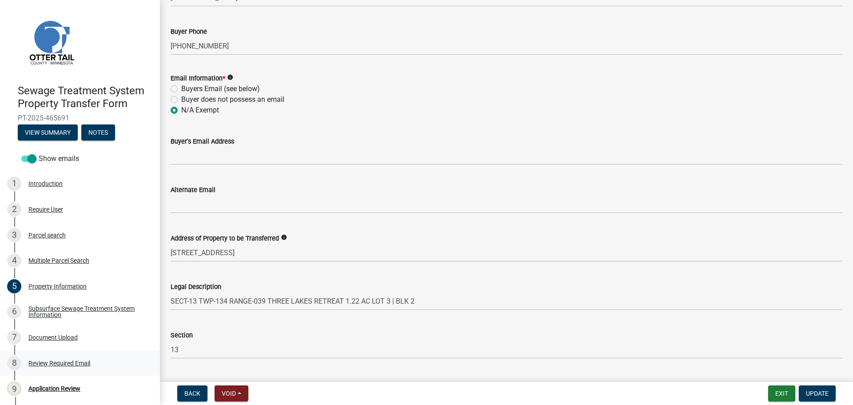
scroll to position [355, 0]
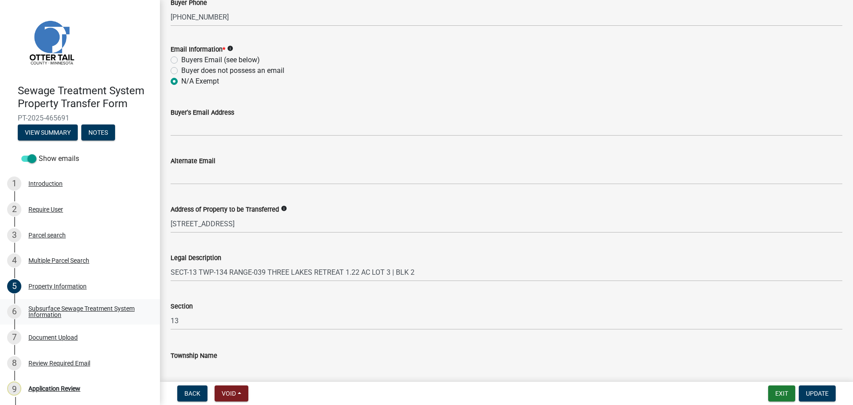
click at [57, 311] on div "Subsurface Sewage Treatment System Information" at bounding box center [86, 311] width 117 height 12
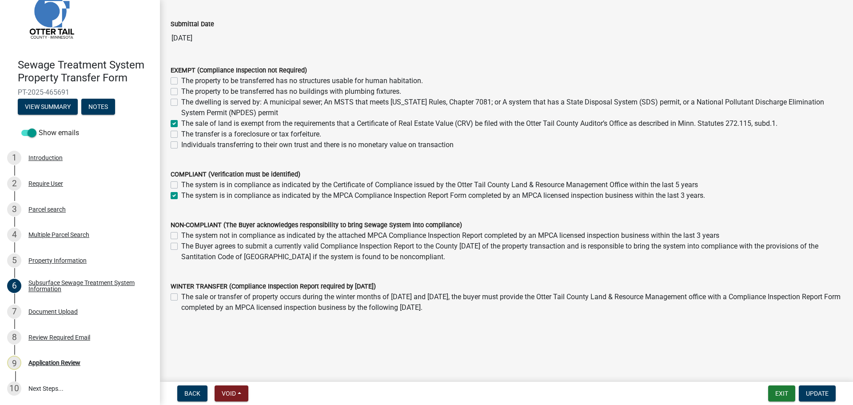
scroll to position [64, 0]
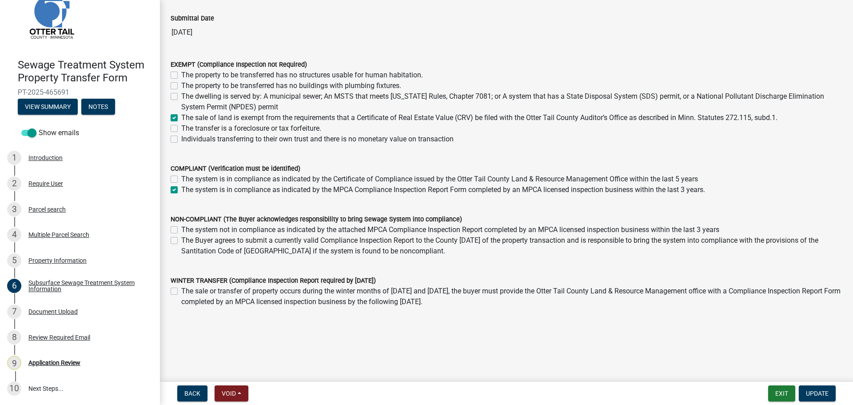
click at [181, 190] on label "The system is in compliance as indicated by the MPCA Compliance Inspection Repo…" at bounding box center [443, 189] width 524 height 11
click at [181, 190] on input "The system is in compliance as indicated by the MPCA Compliance Inspection Repo…" at bounding box center [184, 187] width 6 height 6
checkbox input "false"
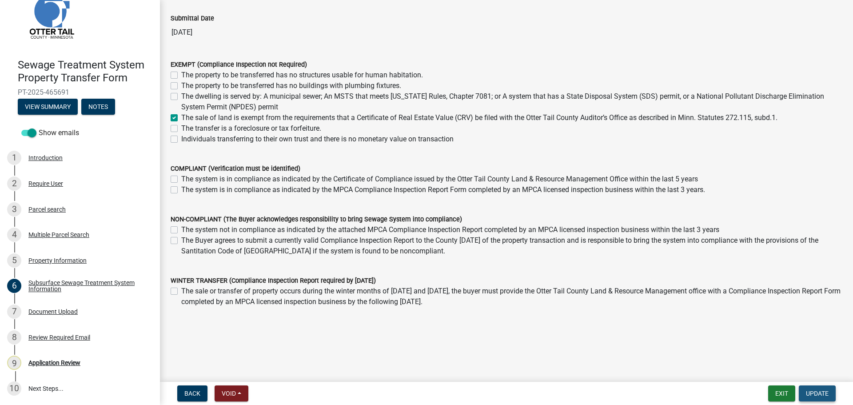
click at [813, 392] on span "Update" at bounding box center [817, 393] width 23 height 7
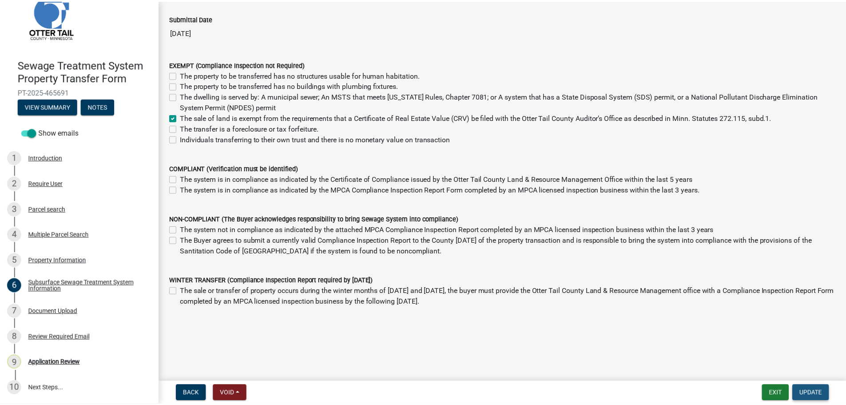
scroll to position [0, 0]
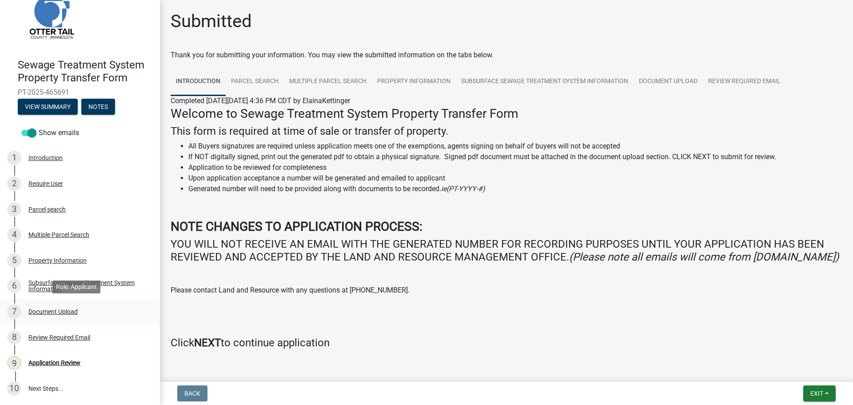
click at [45, 306] on div "7 Document Upload" at bounding box center [76, 311] width 139 height 14
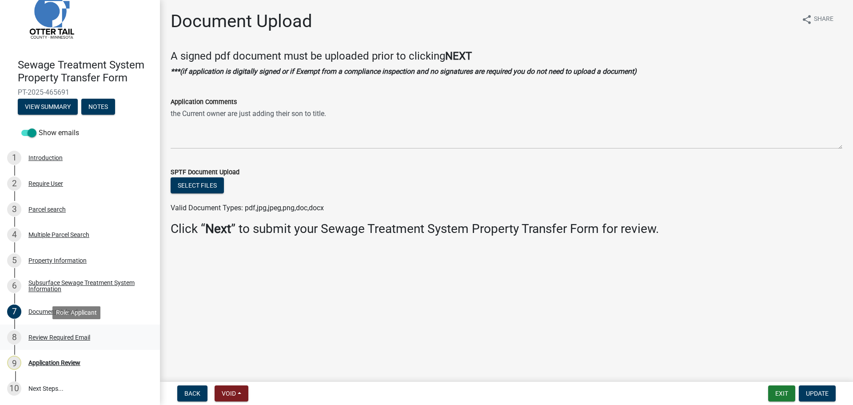
click at [53, 337] on div "Review Required Email" at bounding box center [59, 337] width 62 height 6
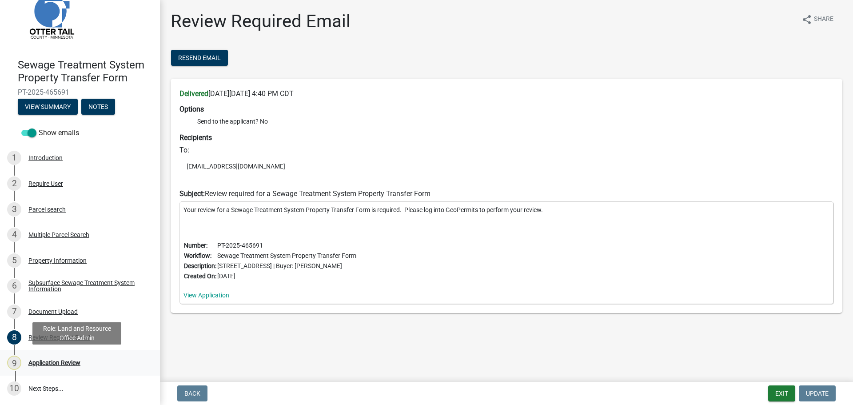
click at [51, 363] on div "Application Review" at bounding box center [54, 362] width 52 height 6
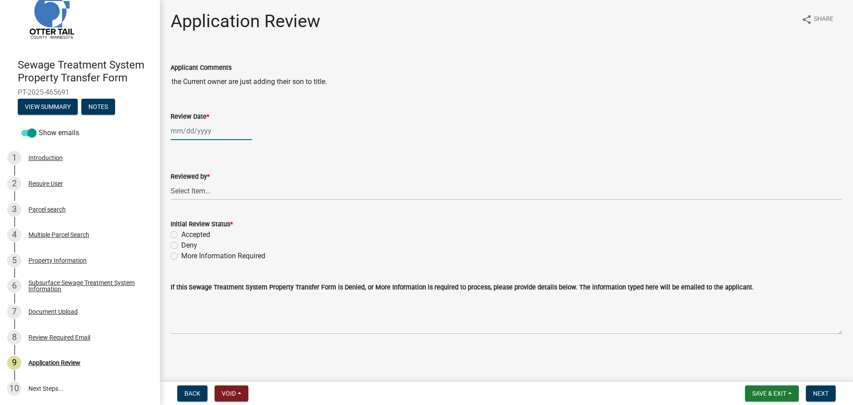
click at [199, 133] on div at bounding box center [211, 131] width 81 height 18
select select "9"
select select "2025"
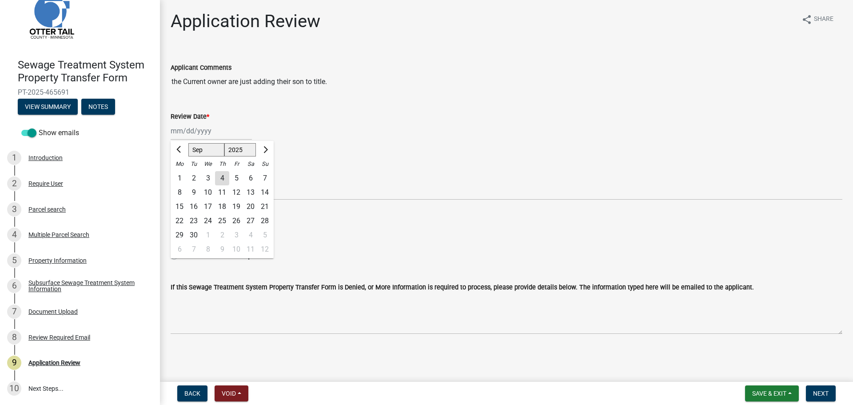
click at [222, 179] on div "4" at bounding box center [222, 178] width 14 height 14
type input "09/04/2025"
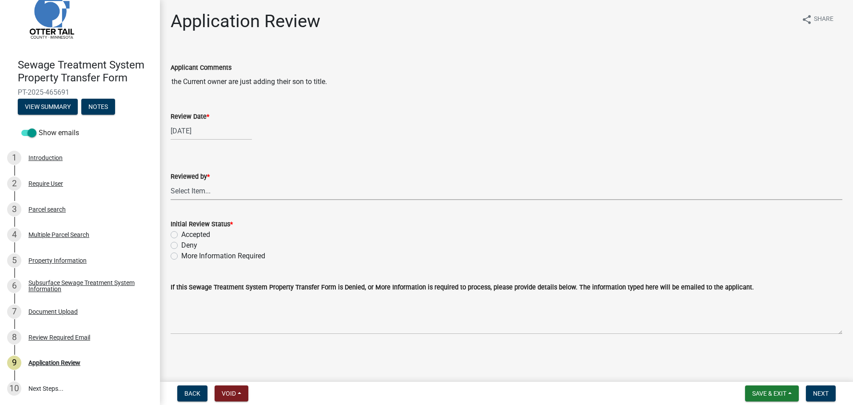
click at [197, 194] on select "Select Item... Alexis Newark Amy Busko Andrea Perales Brittany Tollefson Christ…" at bounding box center [507, 191] width 672 height 18
click at [171, 182] on select "Select Item... Alexis Newark Amy Busko Andrea Perales Brittany Tollefson Christ…" at bounding box center [507, 191] width 672 height 18
select select "67745ee8-7159-4960-80f9-a638286b467c"
click at [196, 231] on label "Accepted" at bounding box center [195, 234] width 29 height 11
click at [187, 231] on input "Accepted" at bounding box center [184, 232] width 6 height 6
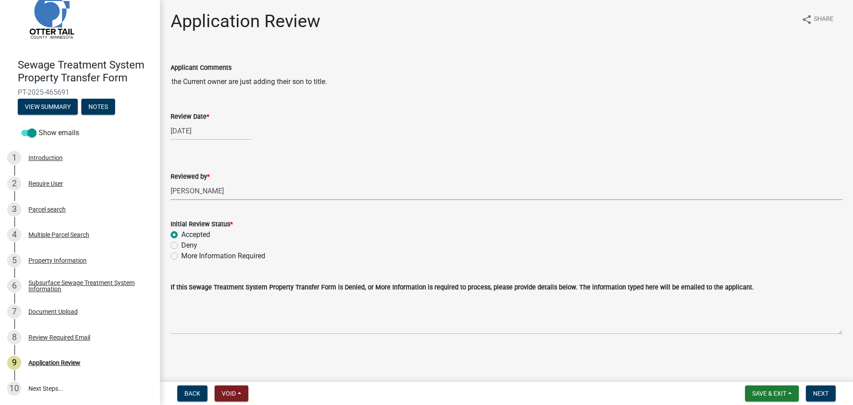
radio input "true"
click at [820, 391] on span "Next" at bounding box center [821, 393] width 16 height 7
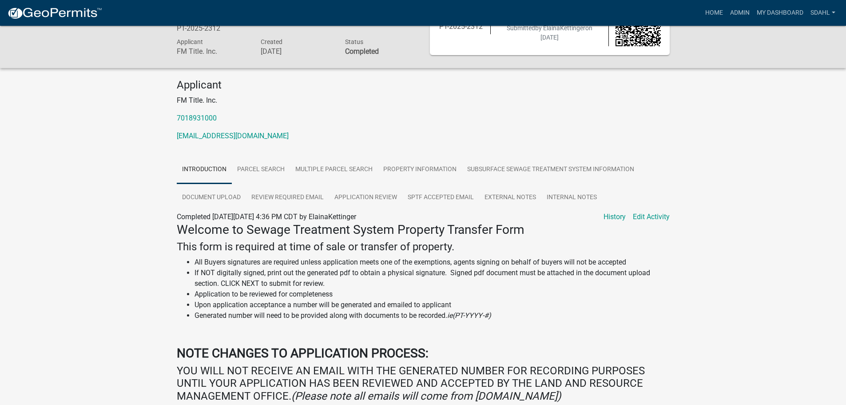
scroll to position [38, 0]
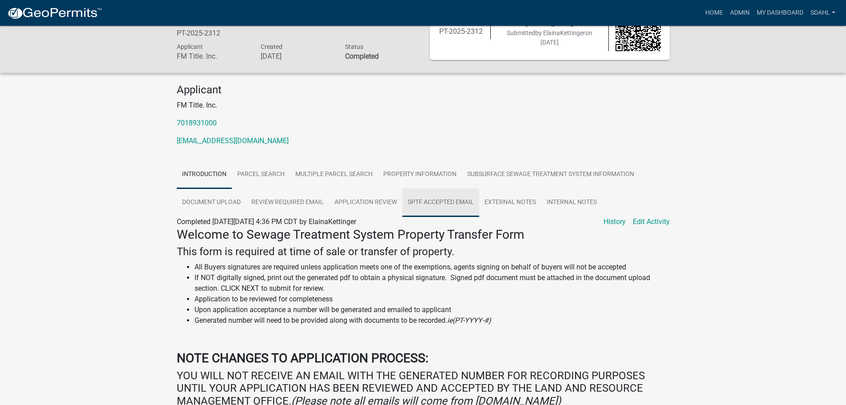
click at [447, 204] on link "SPTF Accepted Email" at bounding box center [440, 202] width 77 height 28
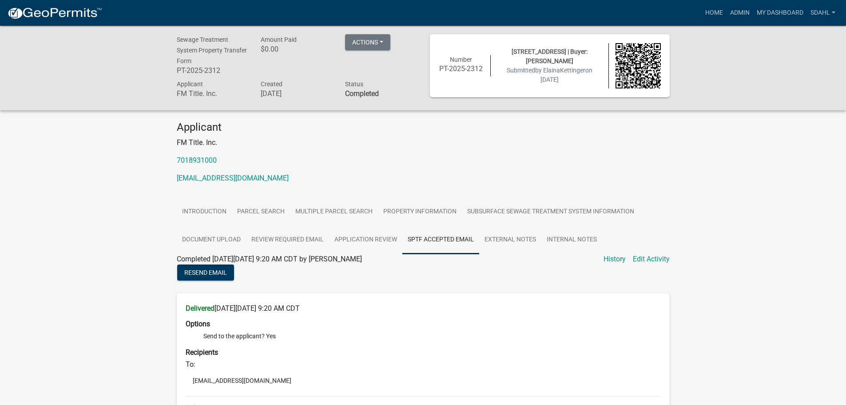
scroll to position [0, 0]
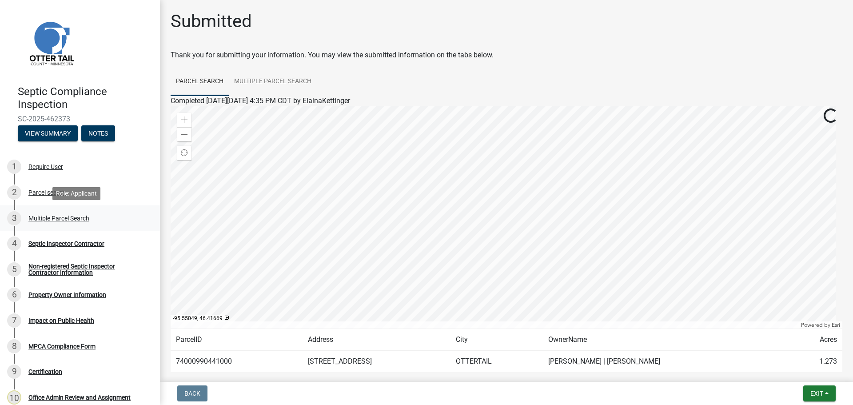
click at [67, 217] on div "Multiple Parcel Search" at bounding box center [58, 218] width 61 height 6
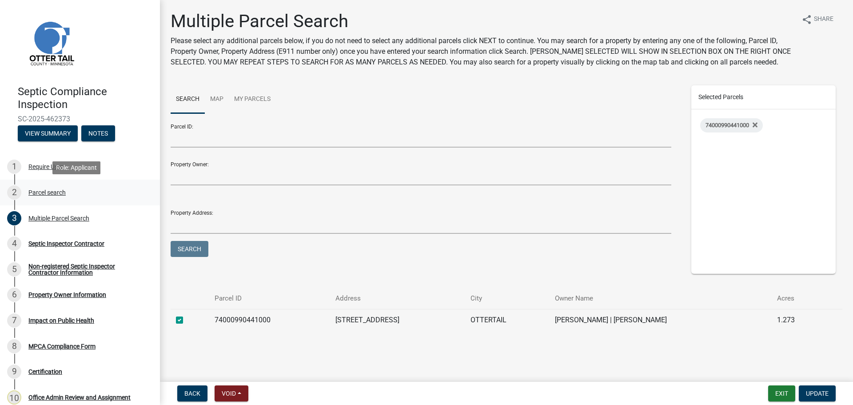
click at [48, 184] on link "2 Parcel search" at bounding box center [80, 192] width 160 height 26
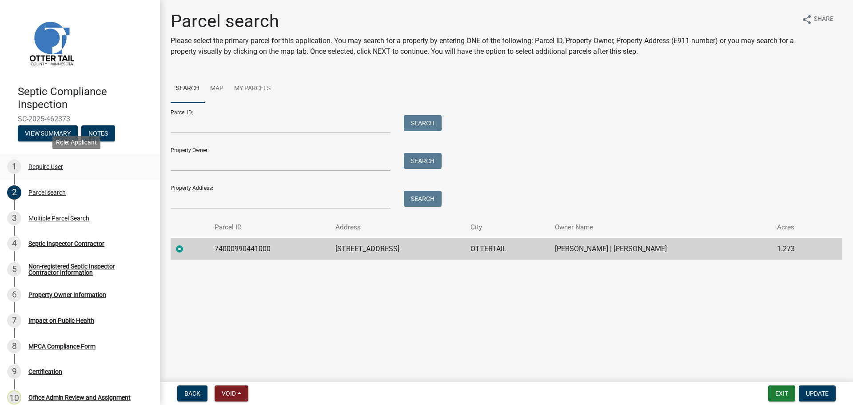
click at [43, 164] on div "Require User" at bounding box center [45, 166] width 35 height 6
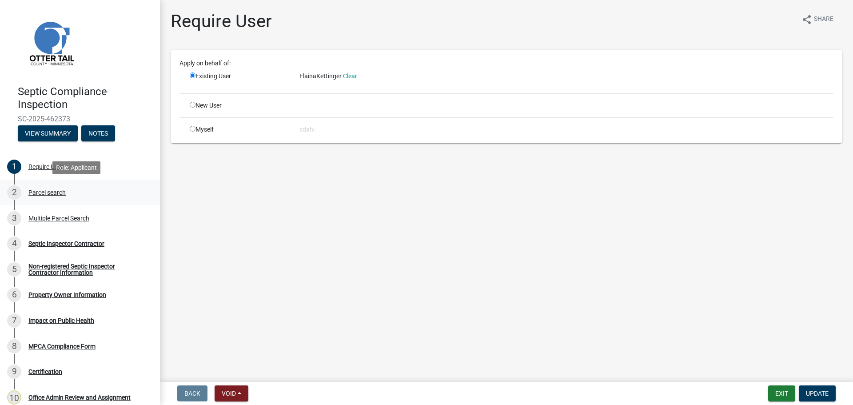
click at [48, 191] on div "Parcel search" at bounding box center [46, 192] width 37 height 6
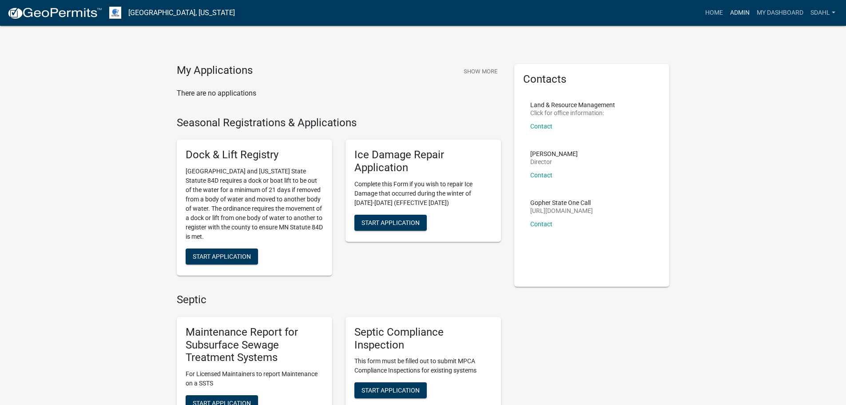
click at [741, 13] on link "Admin" at bounding box center [740, 12] width 27 height 17
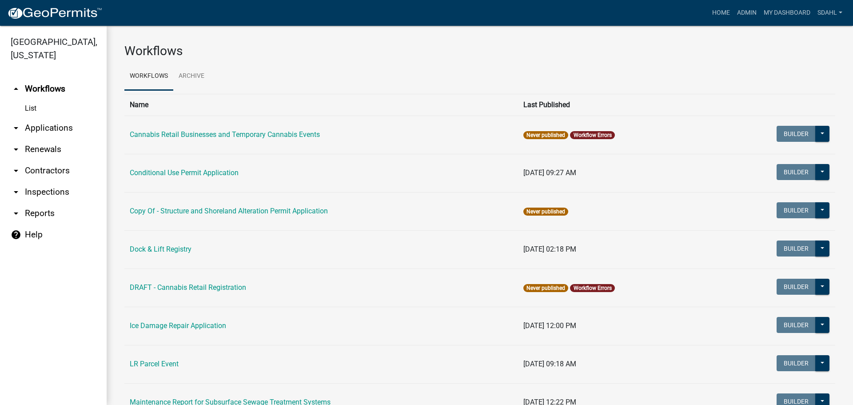
click at [72, 128] on link "arrow_drop_down Applications" at bounding box center [53, 127] width 107 height 21
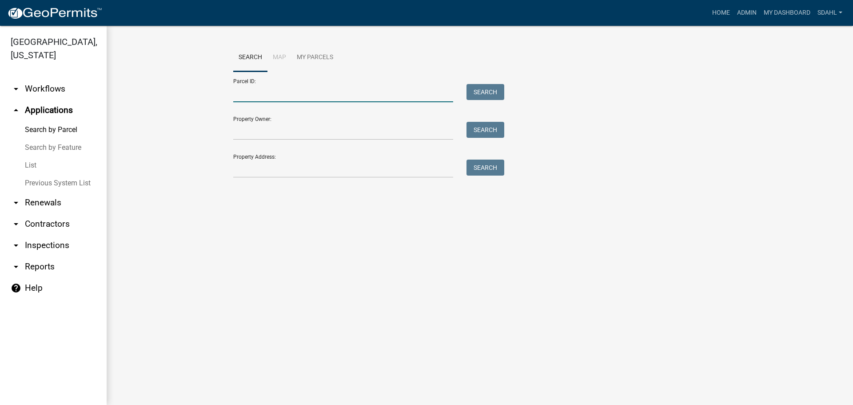
click at [274, 90] on input "Parcel ID:" at bounding box center [343, 93] width 220 height 18
paste input "28000290220002"
type input "28000290220002"
click at [487, 89] on button "Search" at bounding box center [485, 92] width 38 height 16
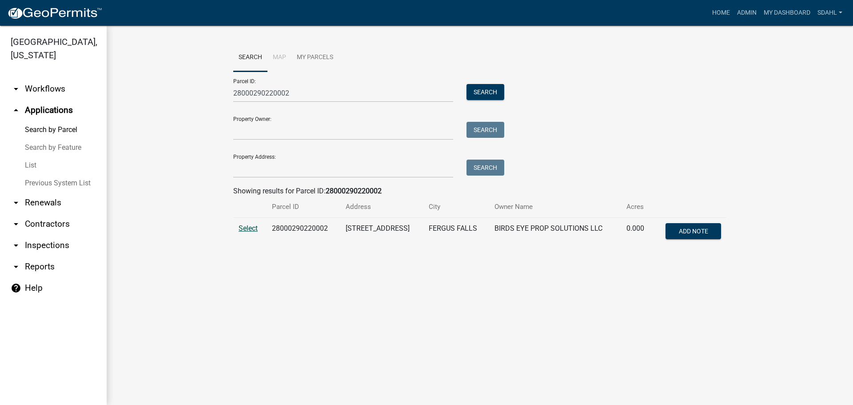
click at [244, 231] on span "Select" at bounding box center [248, 228] width 19 height 8
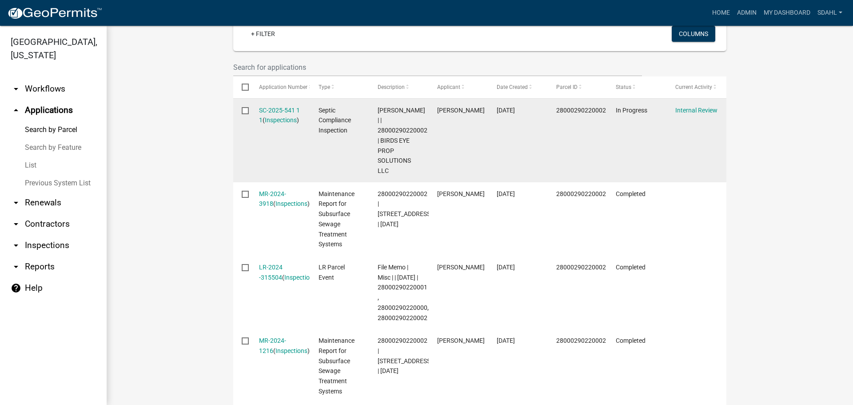
scroll to position [266, 0]
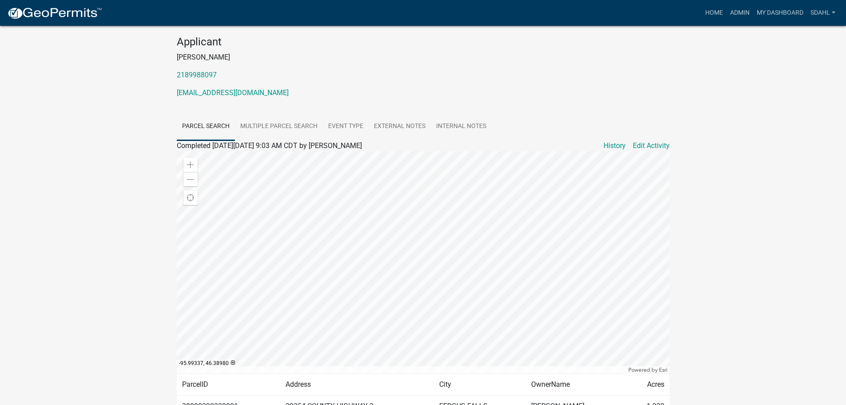
scroll to position [89, 0]
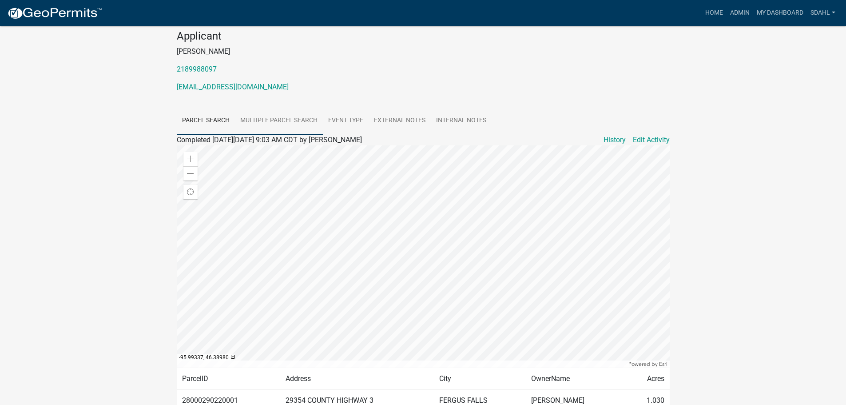
click at [263, 115] on link "Multiple Parcel Search" at bounding box center [279, 121] width 88 height 28
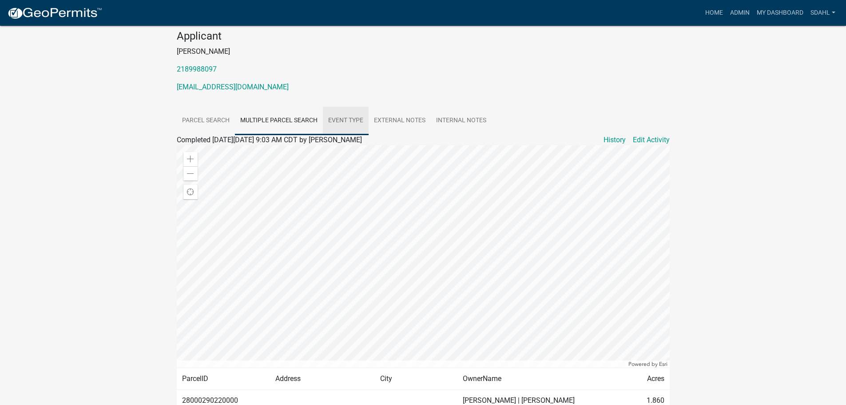
click at [346, 120] on link "Event Type" at bounding box center [346, 121] width 46 height 28
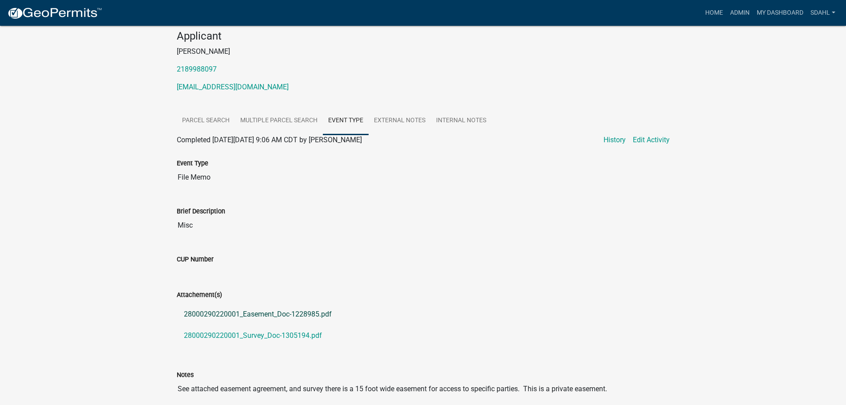
click at [292, 312] on link "28000290220001_Easement_Doc-1228985.pdf" at bounding box center [423, 313] width 493 height 21
click at [260, 332] on link "28000290220001_Survey_Doc-1305194.pdf" at bounding box center [423, 335] width 493 height 21
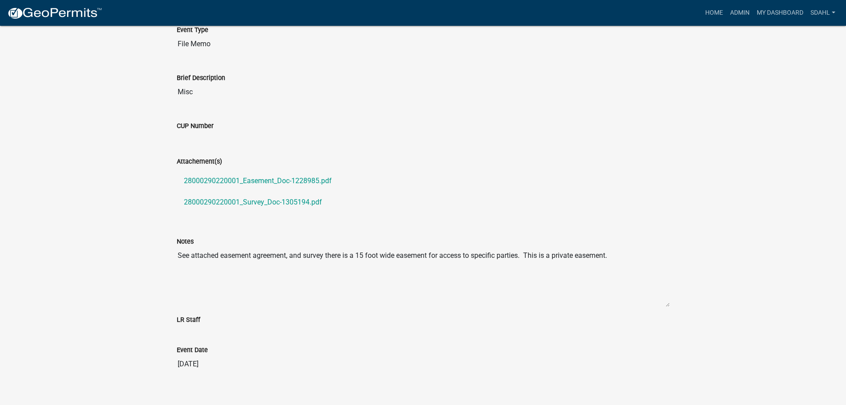
scroll to position [233, 0]
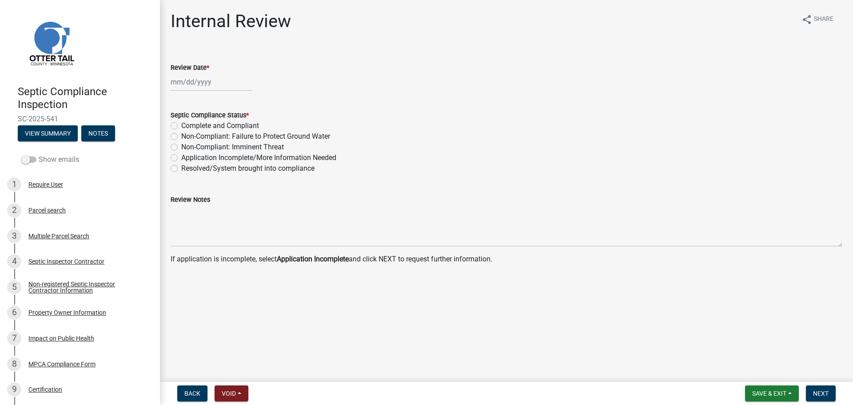
click at [61, 161] on label "Show emails" at bounding box center [50, 159] width 58 height 11
click at [39, 154] on input "Show emails" at bounding box center [39, 154] width 0 height 0
click at [32, 160] on span at bounding box center [28, 159] width 15 height 6
click at [39, 154] on input "Show emails" at bounding box center [39, 154] width 0 height 0
click at [42, 210] on div "Parcel search" at bounding box center [46, 210] width 37 height 6
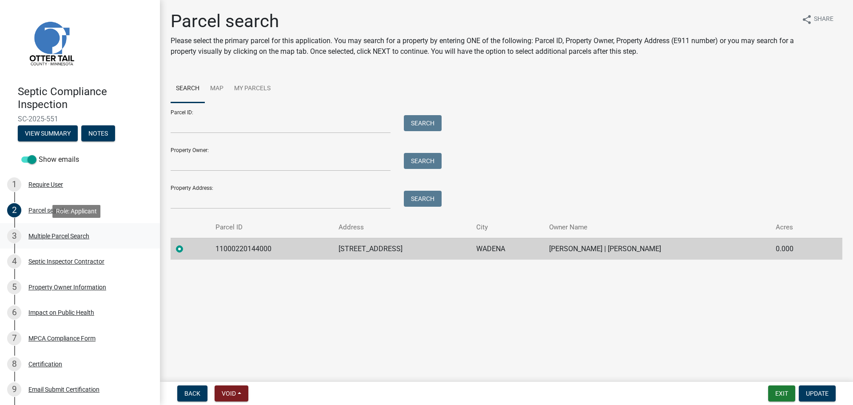
click at [68, 236] on div "Multiple Parcel Search" at bounding box center [58, 236] width 61 height 6
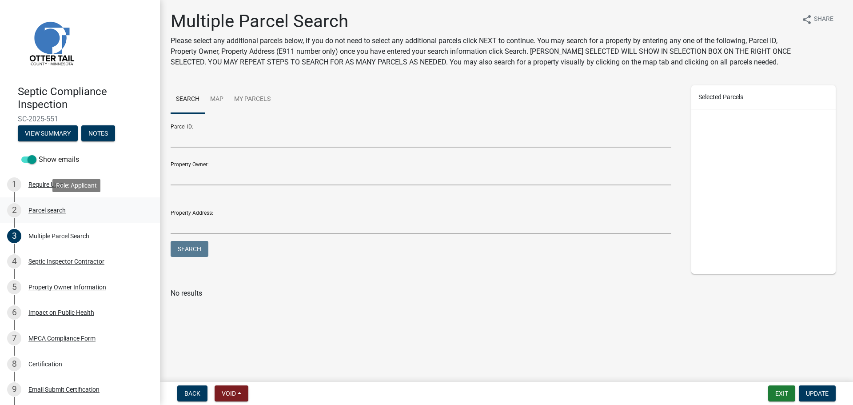
click at [54, 210] on div "Parcel search" at bounding box center [46, 210] width 37 height 6
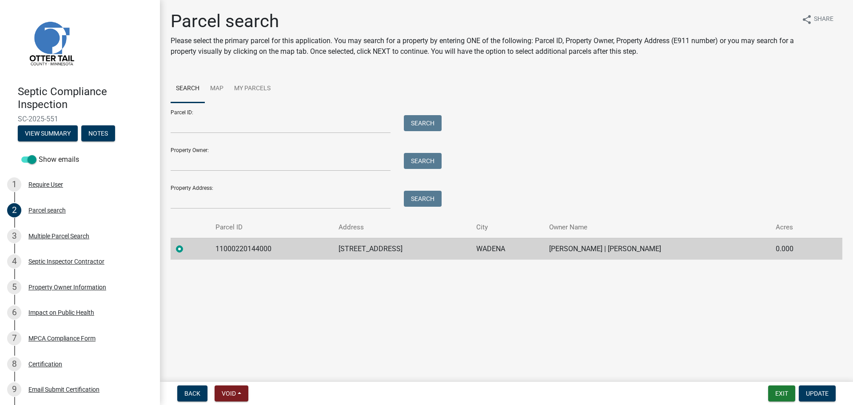
click at [236, 247] on td "11000220144000" at bounding box center [271, 249] width 123 height 22
copy td "11000220144000"
click at [45, 231] on div "3 Multiple Parcel Search" at bounding box center [76, 236] width 139 height 14
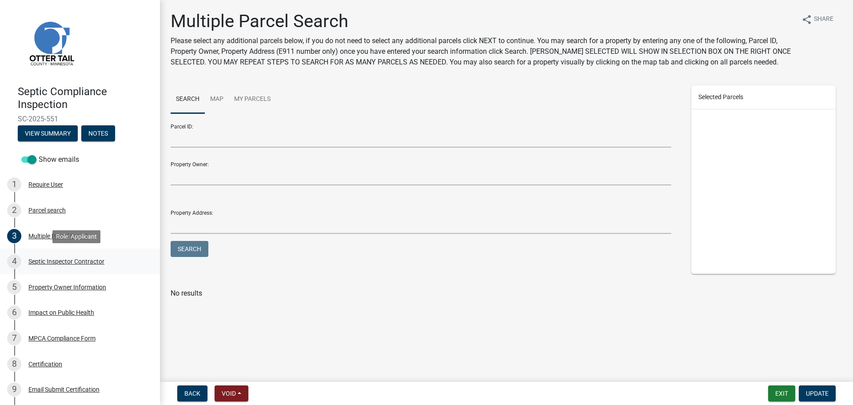
click at [56, 261] on div "Septic Inspector Contractor" at bounding box center [66, 261] width 76 height 6
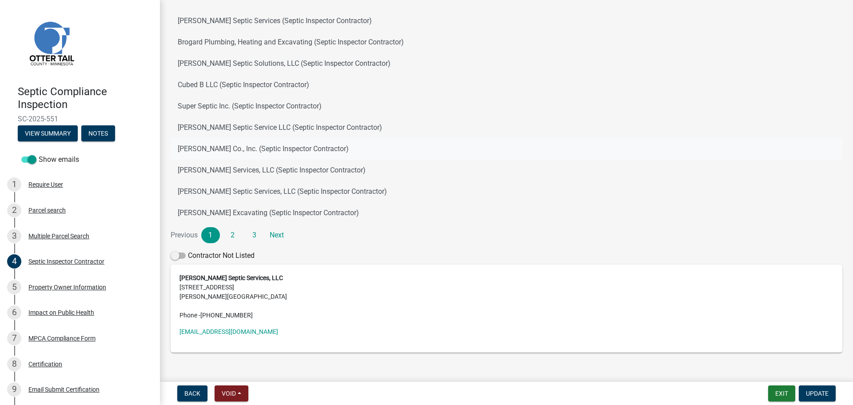
scroll to position [109, 0]
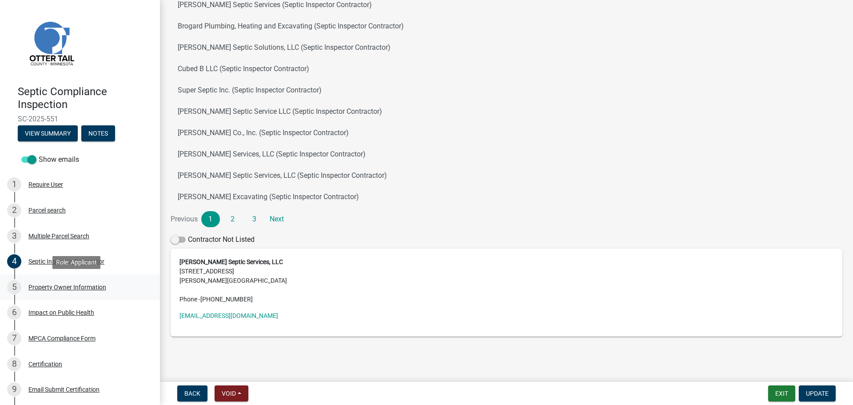
click at [65, 287] on div "Property Owner Information" at bounding box center [67, 287] width 78 height 6
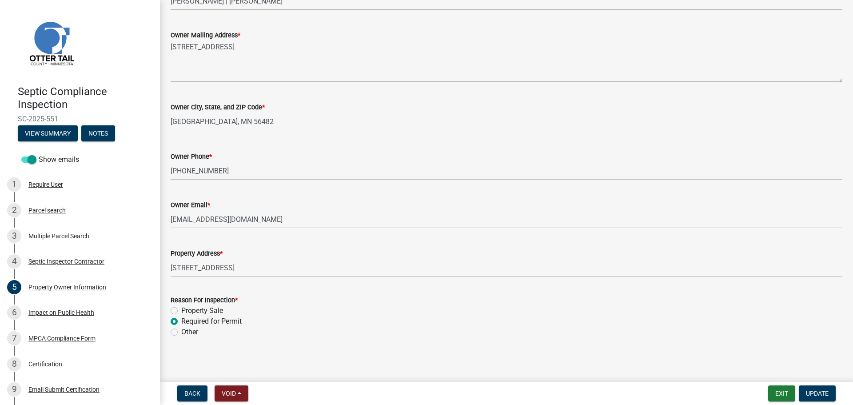
scroll to position [188, 0]
click at [59, 313] on div "Impact on Public Health" at bounding box center [61, 312] width 66 height 6
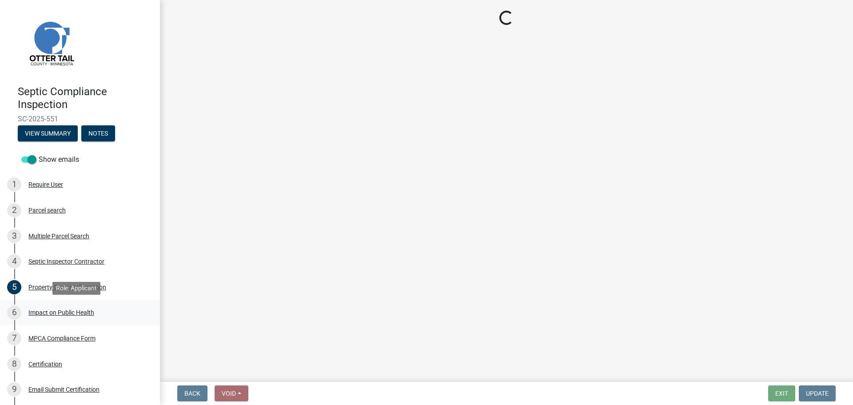
scroll to position [0, 0]
select select "9c5ef684-d0d4-4879-ab12-905ddbd81a72"
select select "7d491a2b-e9f0-4952-b474-53ca749b22af"
select select "6e07b46b-a403-4f3e-b4fc-218acc732c01"
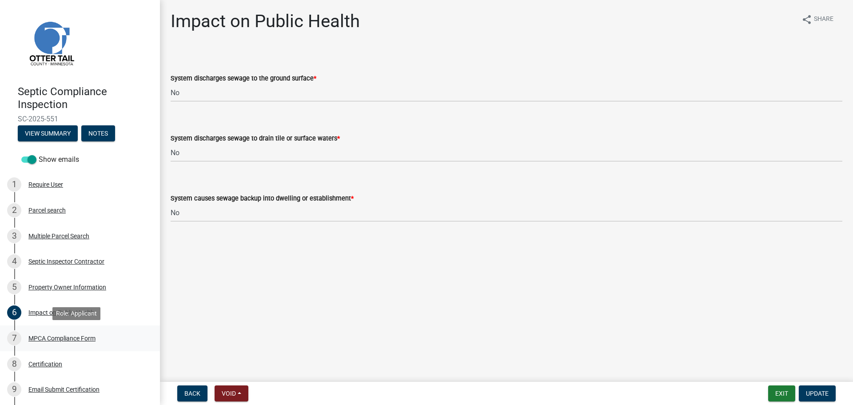
click at [64, 339] on div "MPCA Compliance Form" at bounding box center [61, 338] width 67 height 6
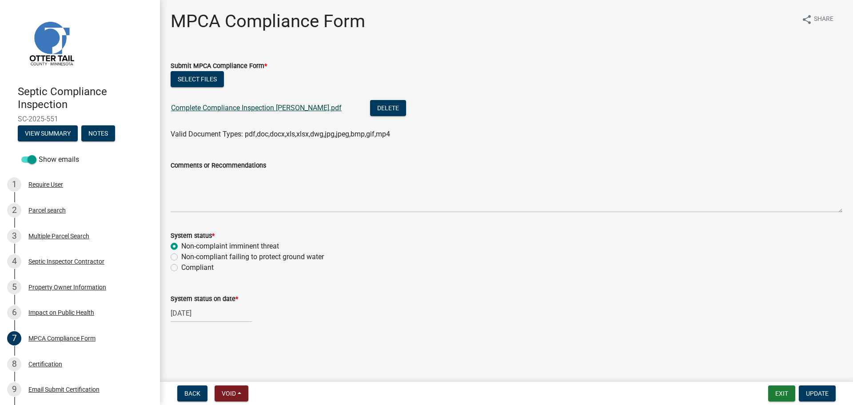
click at [291, 108] on link "Complete Compliance Inspection [PERSON_NAME].pdf" at bounding box center [256, 107] width 171 height 8
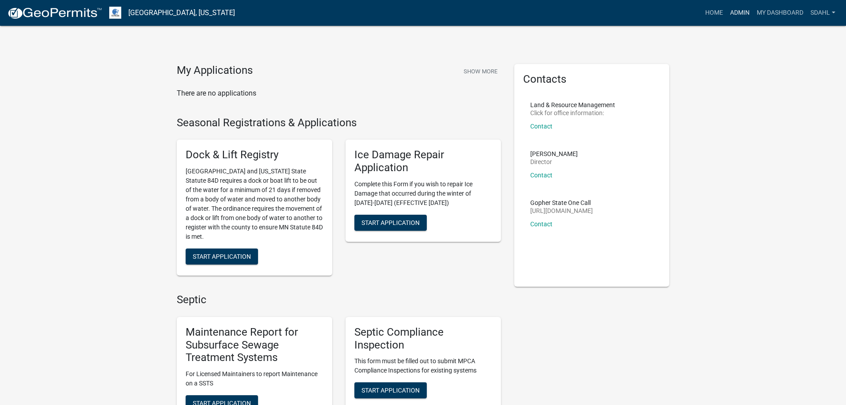
click at [740, 12] on link "Admin" at bounding box center [740, 12] width 27 height 17
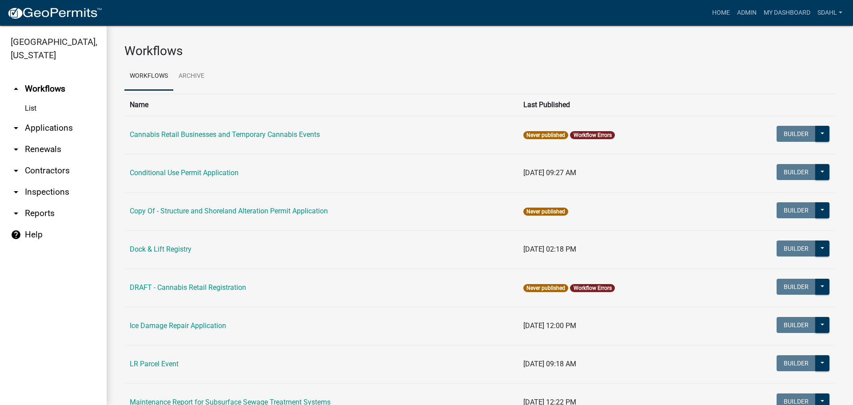
click at [55, 130] on link "arrow_drop_down Applications" at bounding box center [53, 127] width 107 height 21
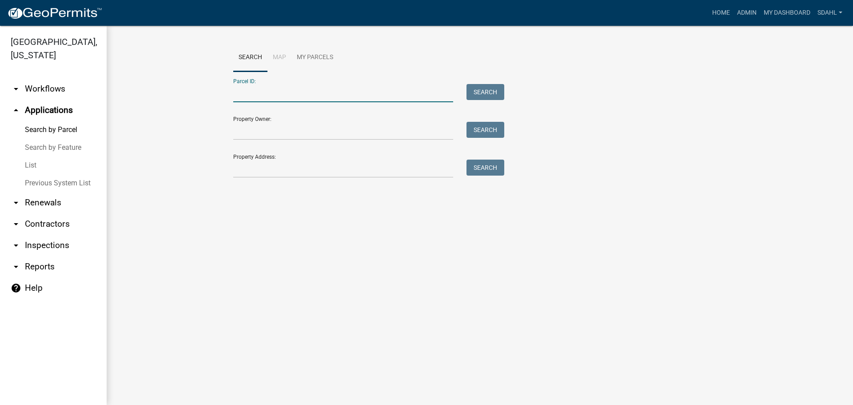
click at [263, 88] on input "Parcel ID:" at bounding box center [343, 93] width 220 height 18
paste input "11000220144000"
type input "11000220144000"
click at [480, 89] on button "Search" at bounding box center [485, 92] width 38 height 16
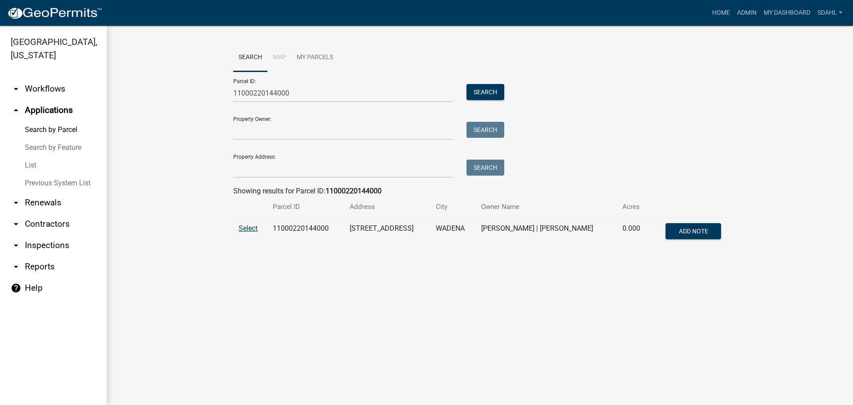
click at [252, 230] on span "Select" at bounding box center [248, 228] width 19 height 8
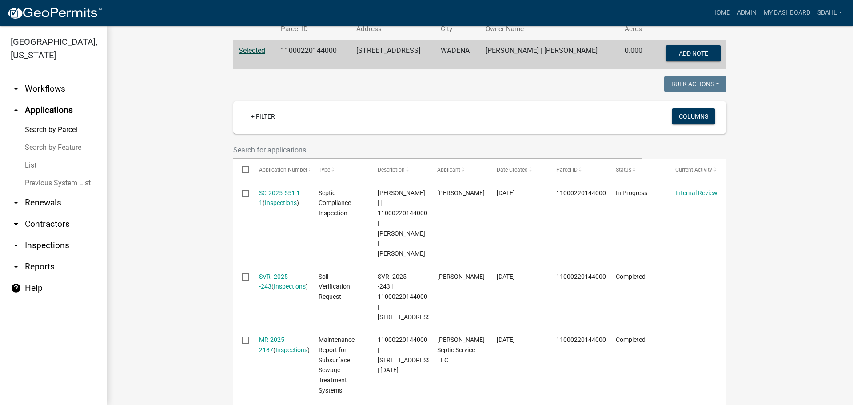
scroll to position [222, 0]
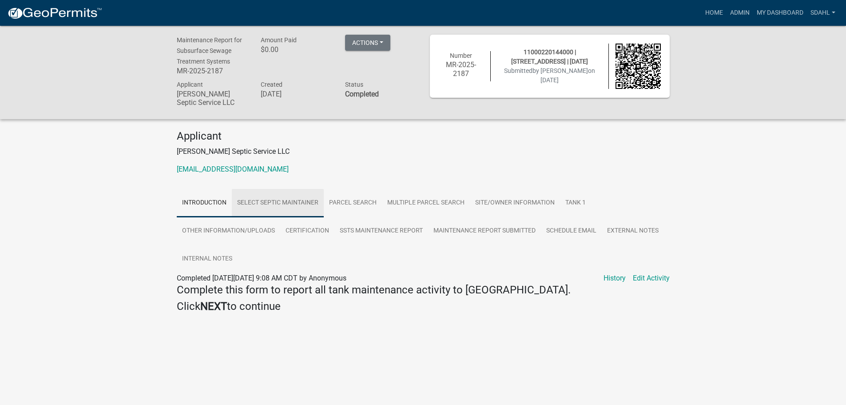
click at [299, 206] on link "Select Septic Maintainer" at bounding box center [278, 203] width 92 height 28
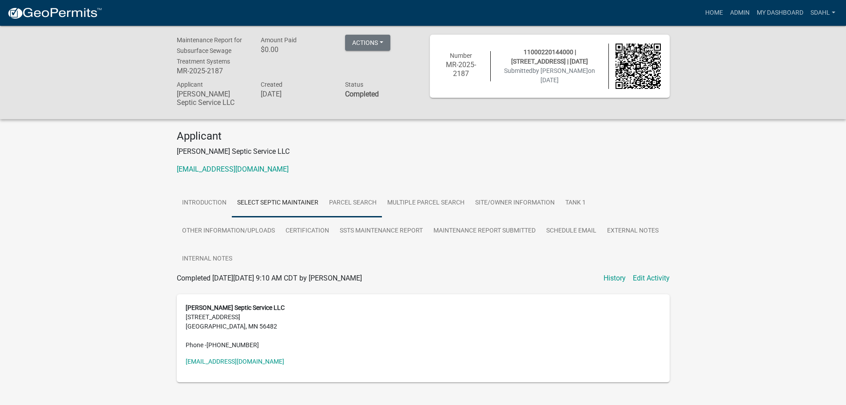
click at [354, 207] on link "Parcel search" at bounding box center [353, 203] width 58 height 28
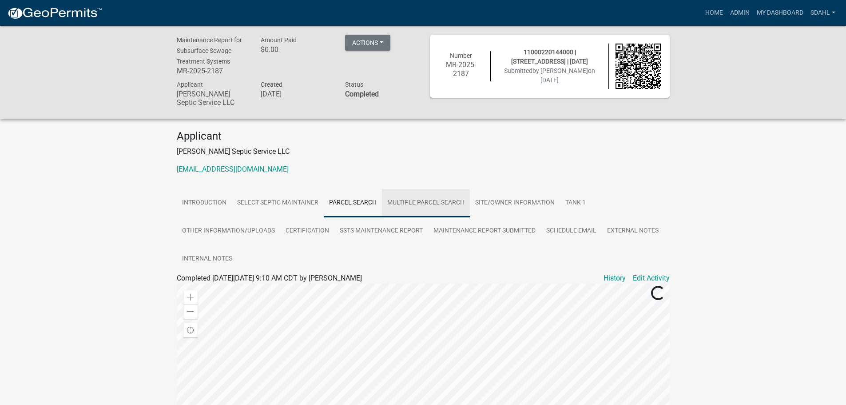
click at [433, 202] on link "Multiple Parcel Search" at bounding box center [426, 203] width 88 height 28
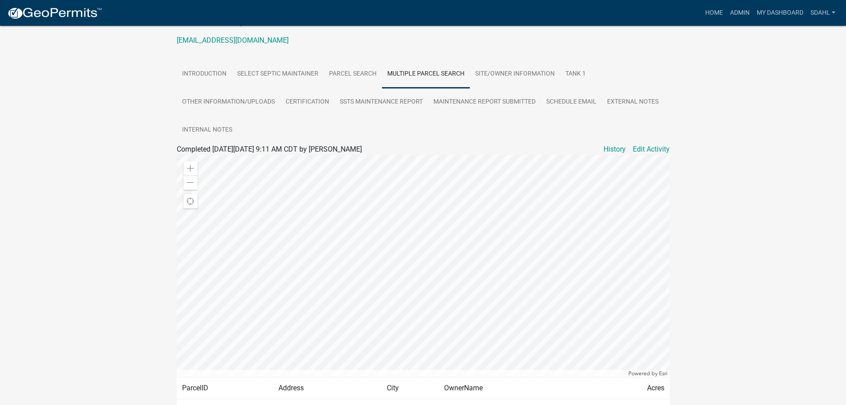
scroll to position [133, 0]
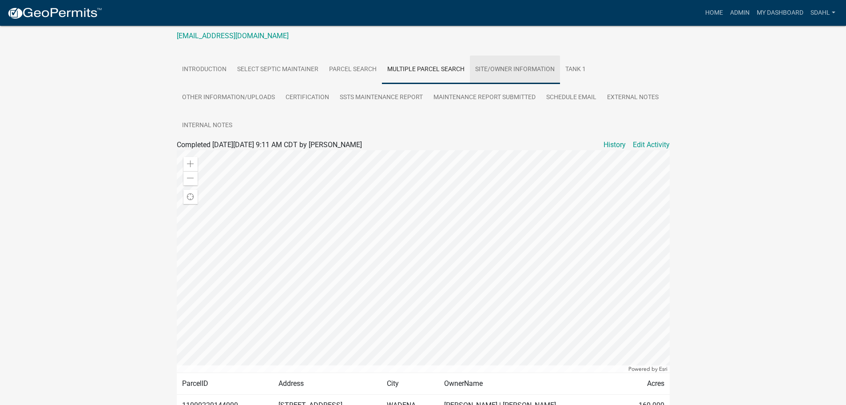
click at [514, 70] on link "Site/Owner Information" at bounding box center [515, 70] width 90 height 28
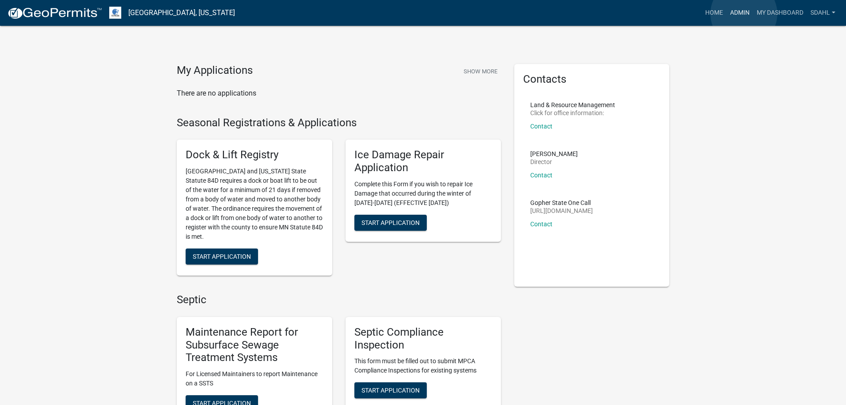
click at [744, 13] on link "Admin" at bounding box center [740, 12] width 27 height 17
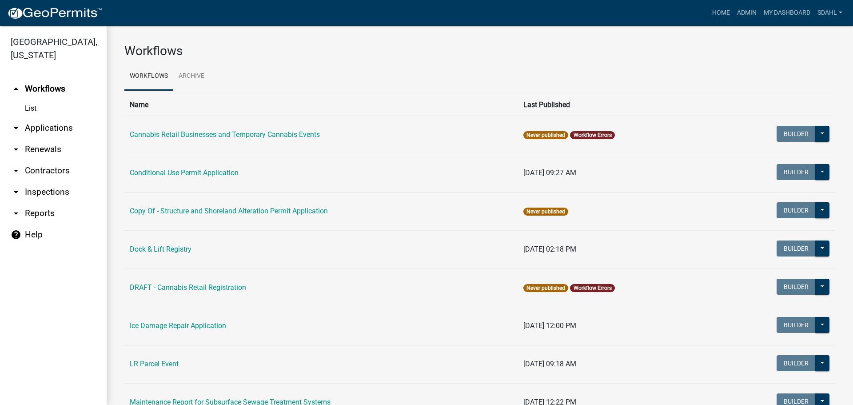
click at [48, 127] on link "arrow_drop_down Applications" at bounding box center [53, 127] width 107 height 21
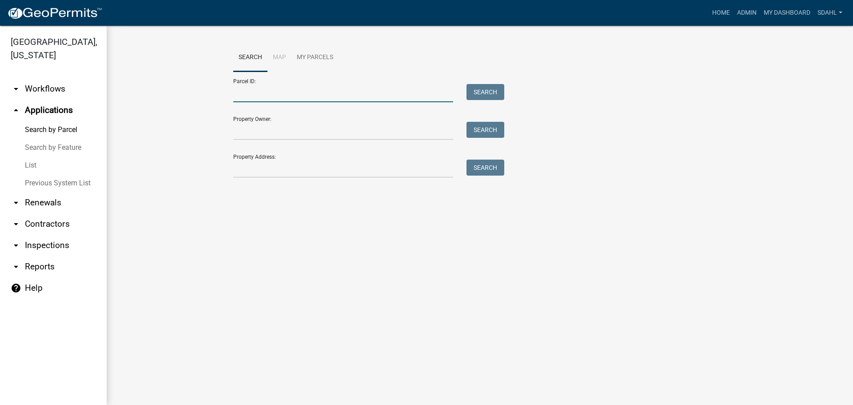
click at [297, 93] on input "Parcel ID:" at bounding box center [343, 93] width 220 height 18
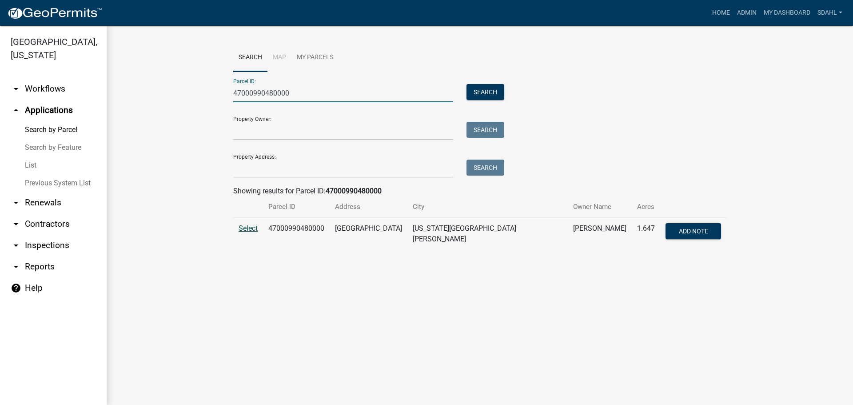
type input "47000990480000"
click at [250, 228] on span "Select" at bounding box center [248, 228] width 19 height 8
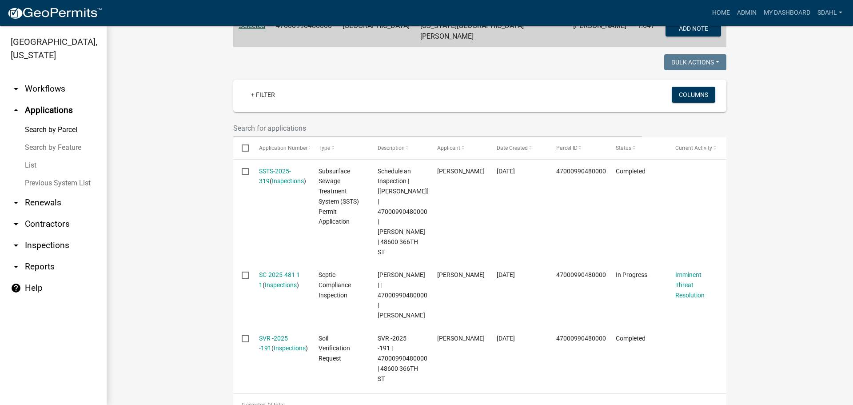
scroll to position [266, 0]
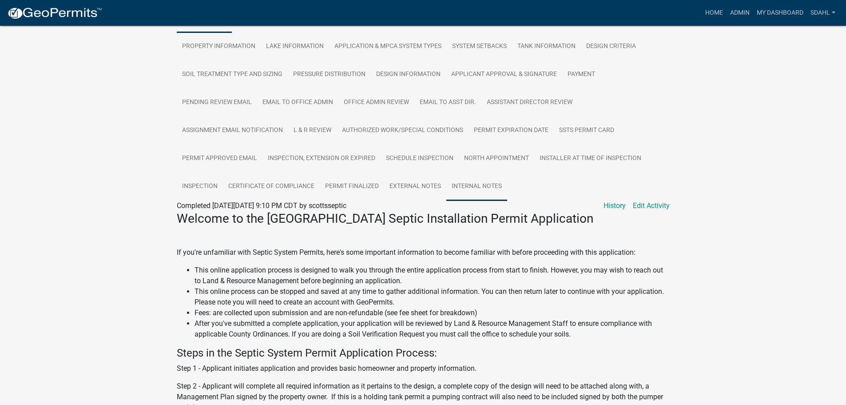
scroll to position [178, 0]
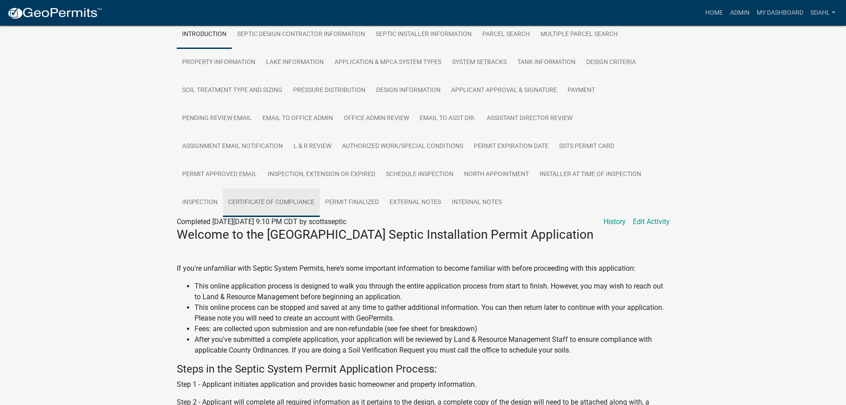
click at [265, 215] on link "Certificate of Compliance" at bounding box center [271, 202] width 97 height 28
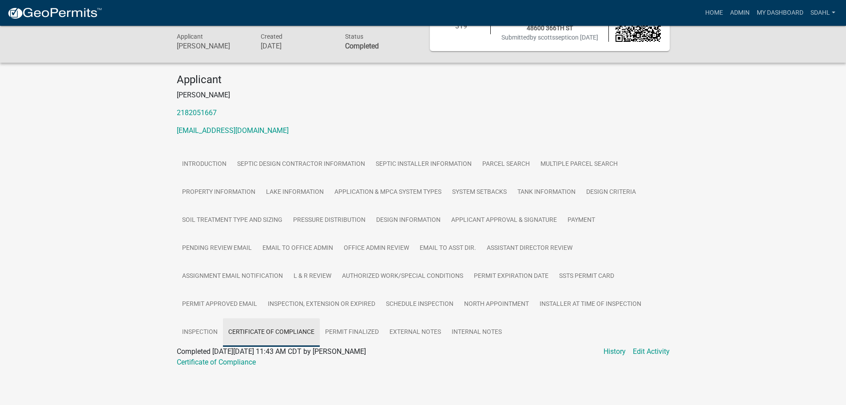
scroll to position [59, 0]
click at [216, 363] on link "Certificate of Compliance" at bounding box center [216, 362] width 79 height 8
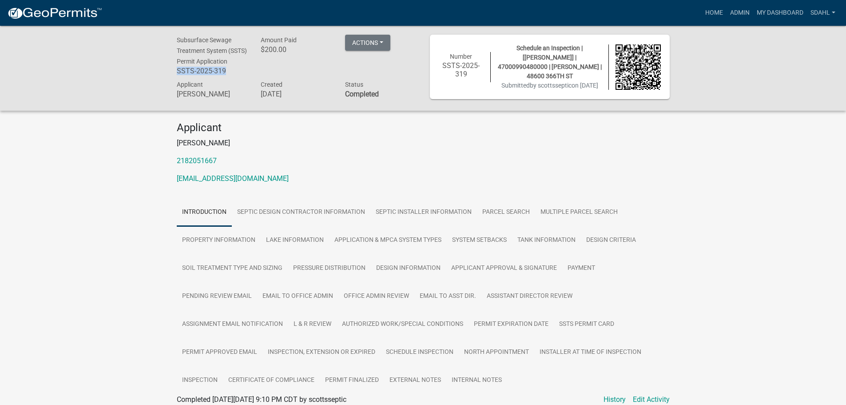
drag, startPoint x: 227, startPoint y: 80, endPoint x: 170, endPoint y: 86, distance: 57.2
click at [170, 79] on div "Subsurface Sewage Treatment System (SSTS) Permit Application SSTS-2025-319" at bounding box center [212, 57] width 84 height 44
copy h6 "SSTS-2025-319"
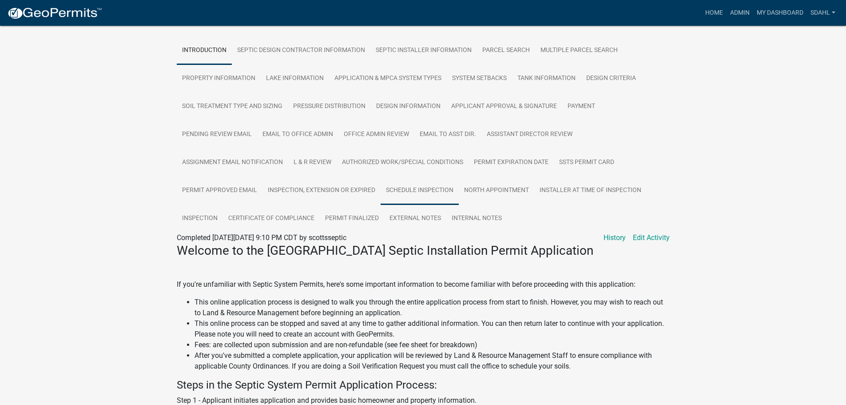
scroll to position [178, 0]
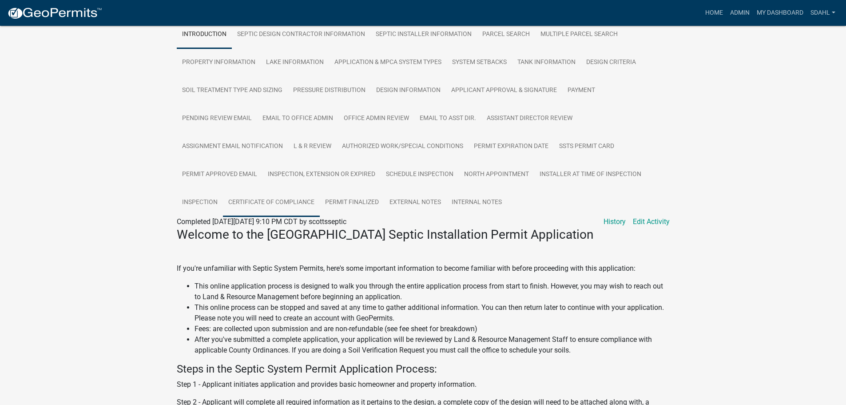
click at [294, 210] on link "Certificate of Compliance" at bounding box center [271, 202] width 97 height 28
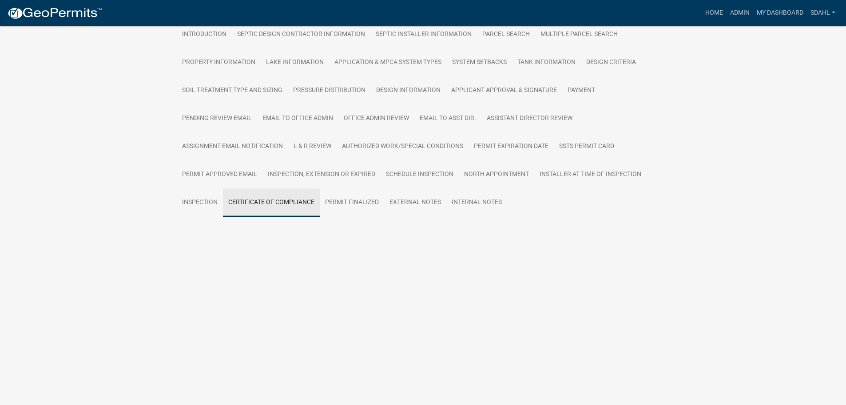
scroll to position [59, 0]
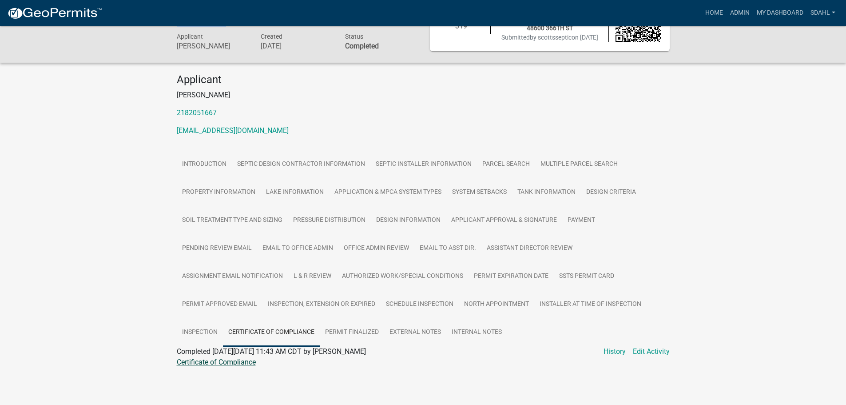
click at [239, 361] on link "Certificate of Compliance" at bounding box center [216, 362] width 79 height 8
